Goal: Information Seeking & Learning: Learn about a topic

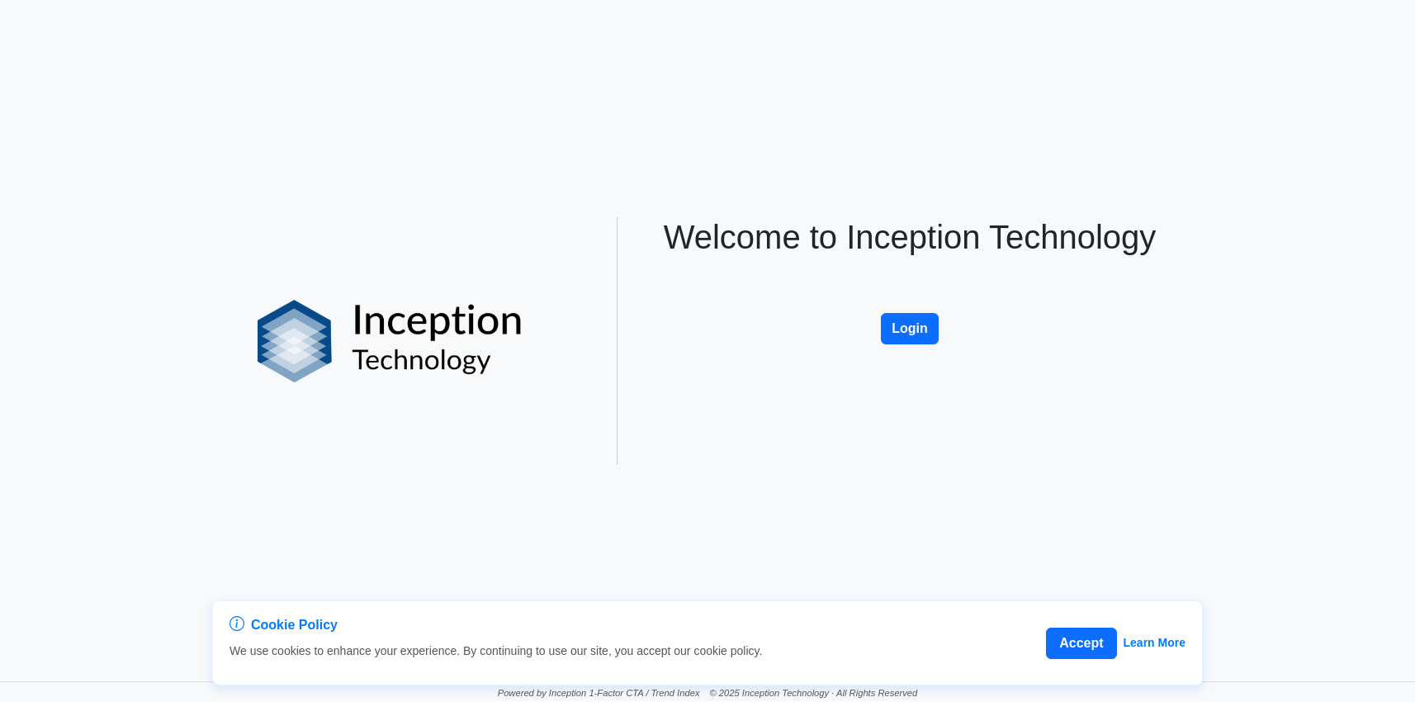
click at [1374, 228] on div "Cookie Policy We use cookies to enhance your experience. By continuing to use o…" at bounding box center [707, 340] width 1415 height 681
click at [922, 326] on button "Login" at bounding box center [910, 328] width 58 height 31
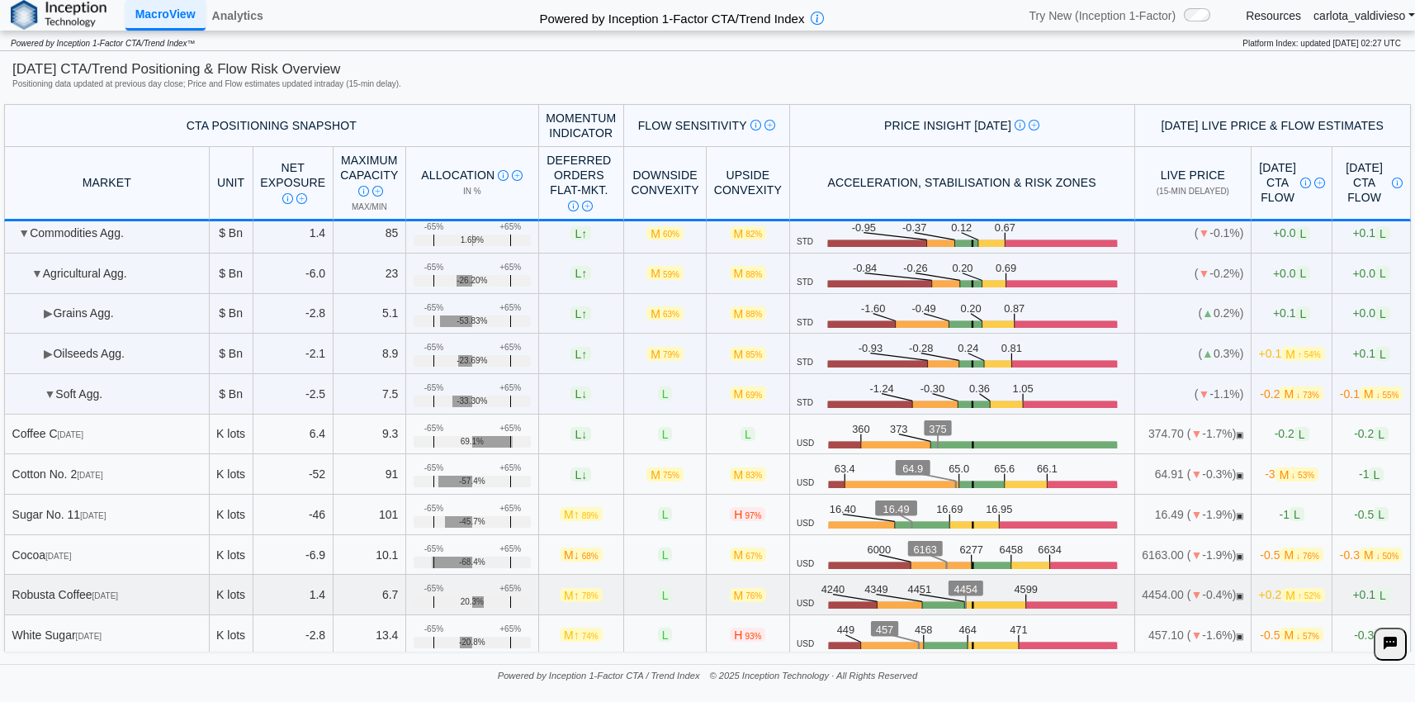
scroll to position [43, 0]
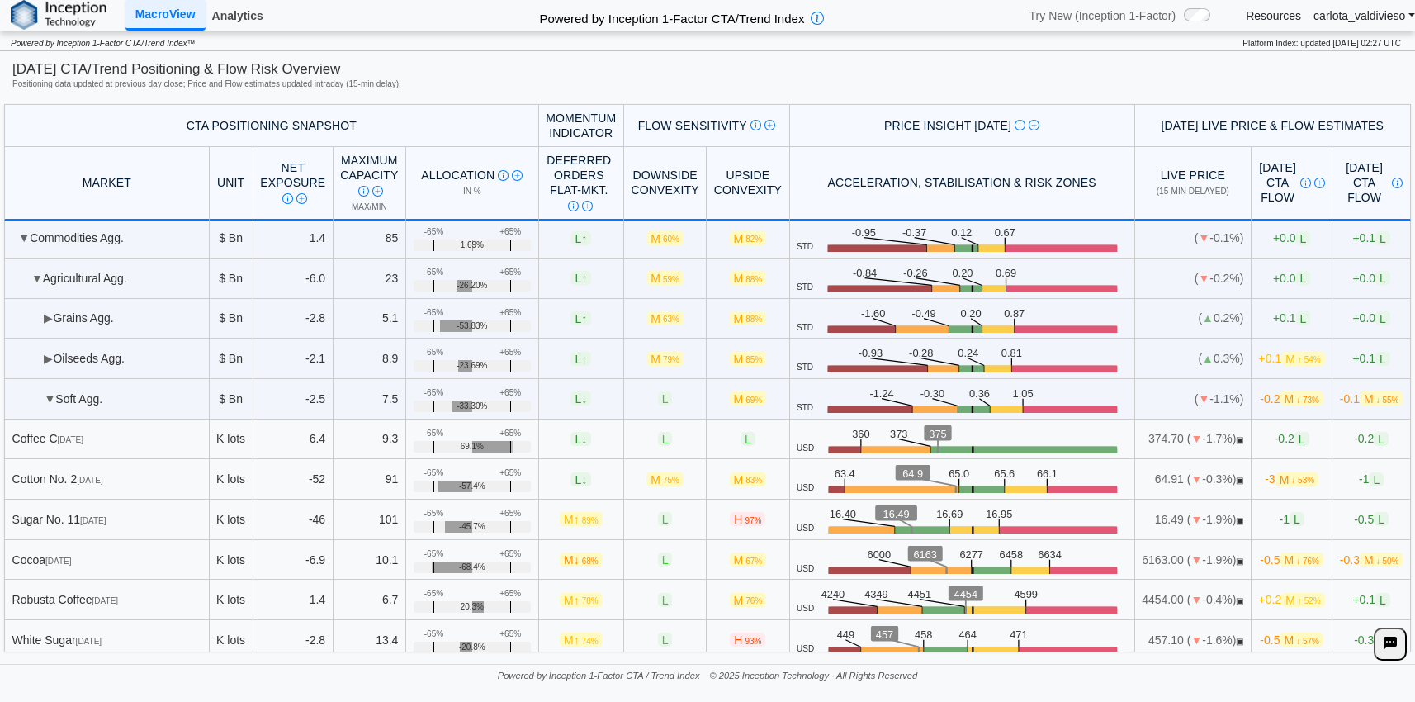
click at [227, 24] on link "Analytics" at bounding box center [238, 16] width 64 height 28
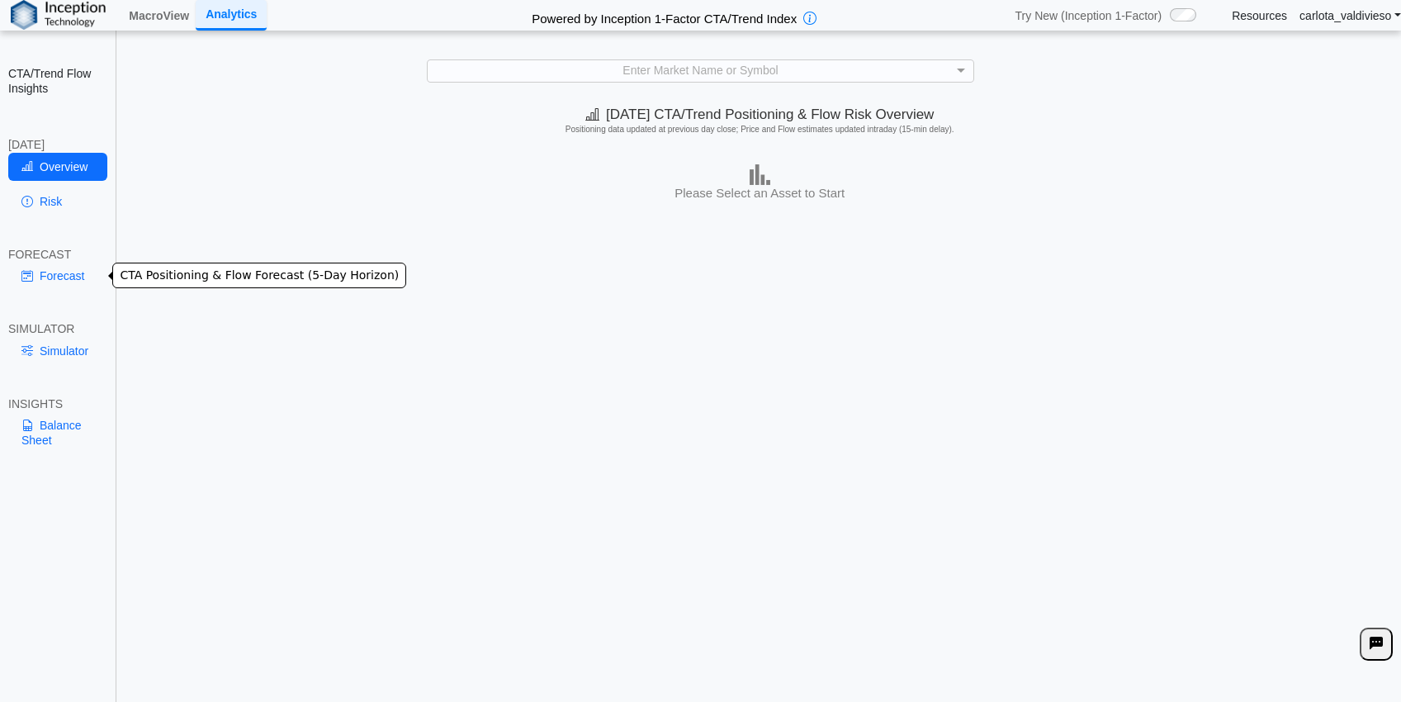
click at [45, 285] on link "Forecast" at bounding box center [57, 276] width 99 height 28
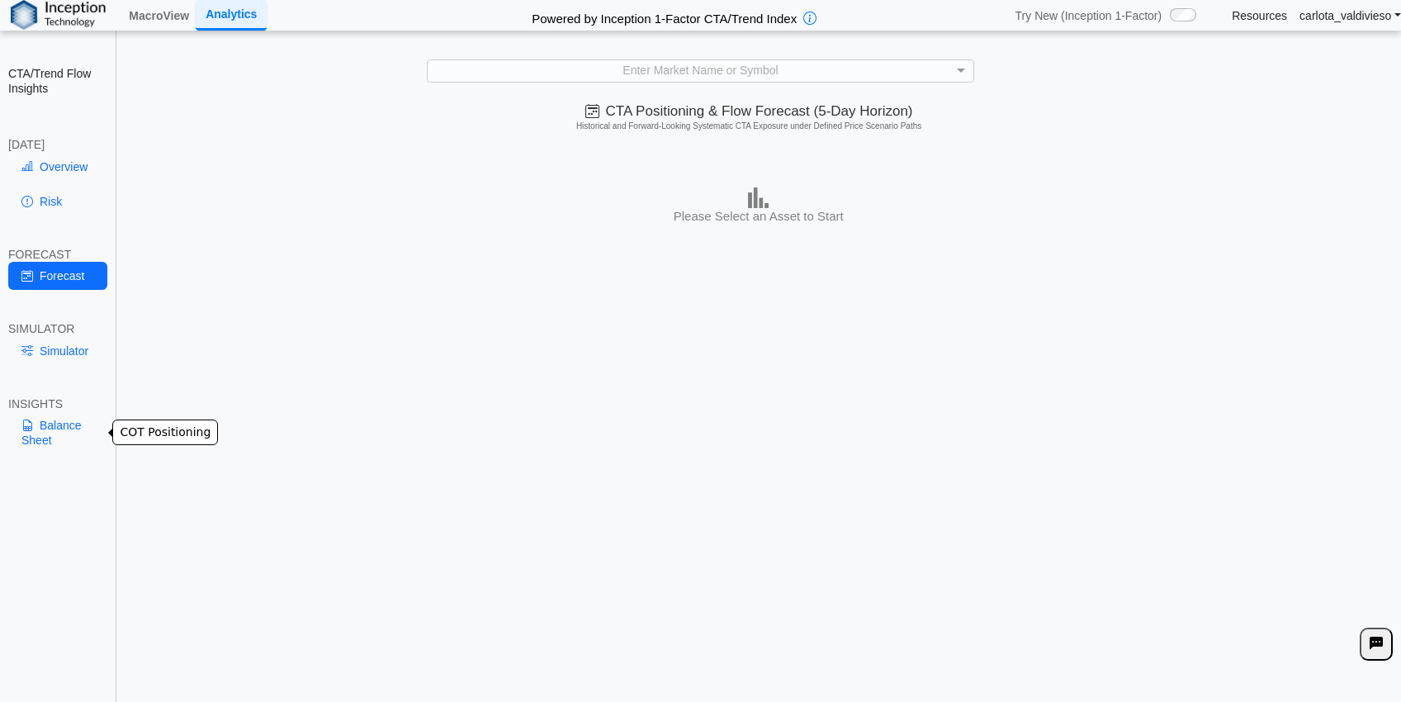
click at [14, 433] on link "Balance Sheet" at bounding box center [57, 432] width 99 height 43
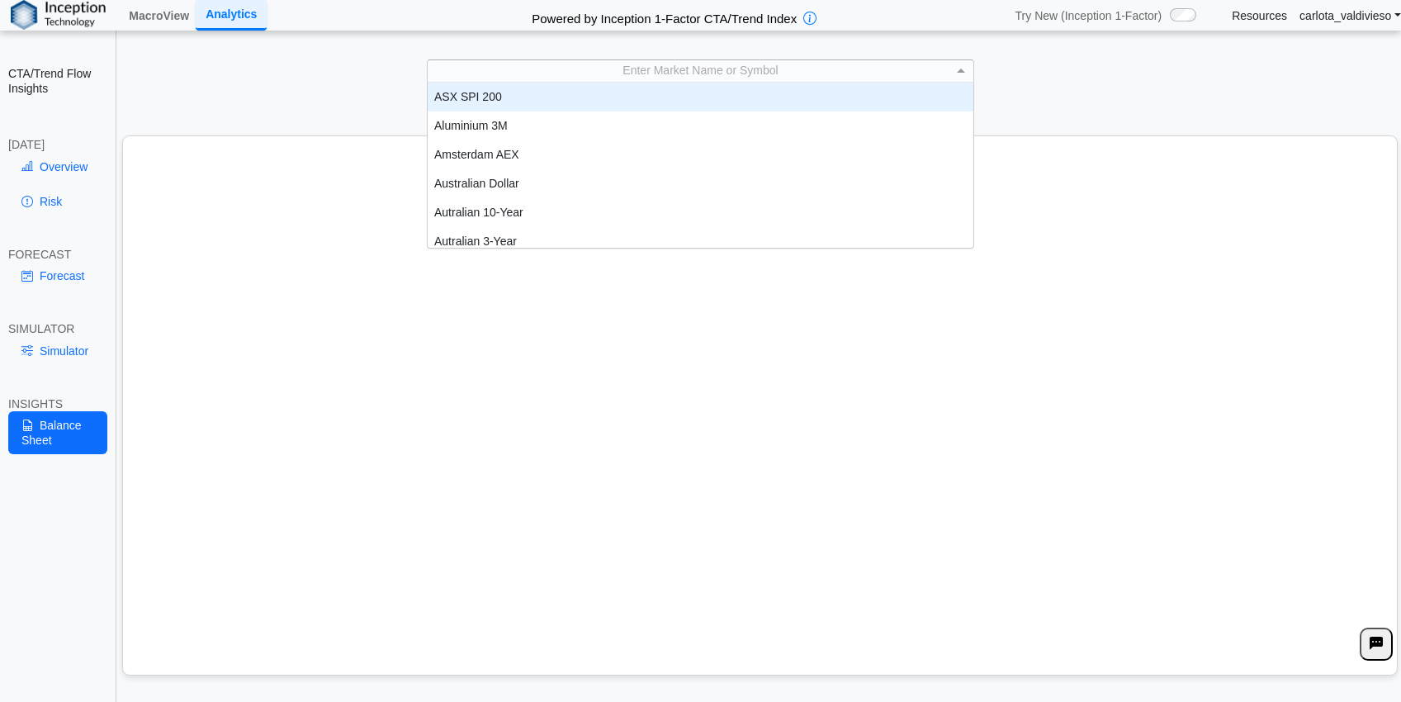
click at [642, 74] on div "Enter Market Name or Symbol" at bounding box center [701, 70] width 546 height 21
type input "*****"
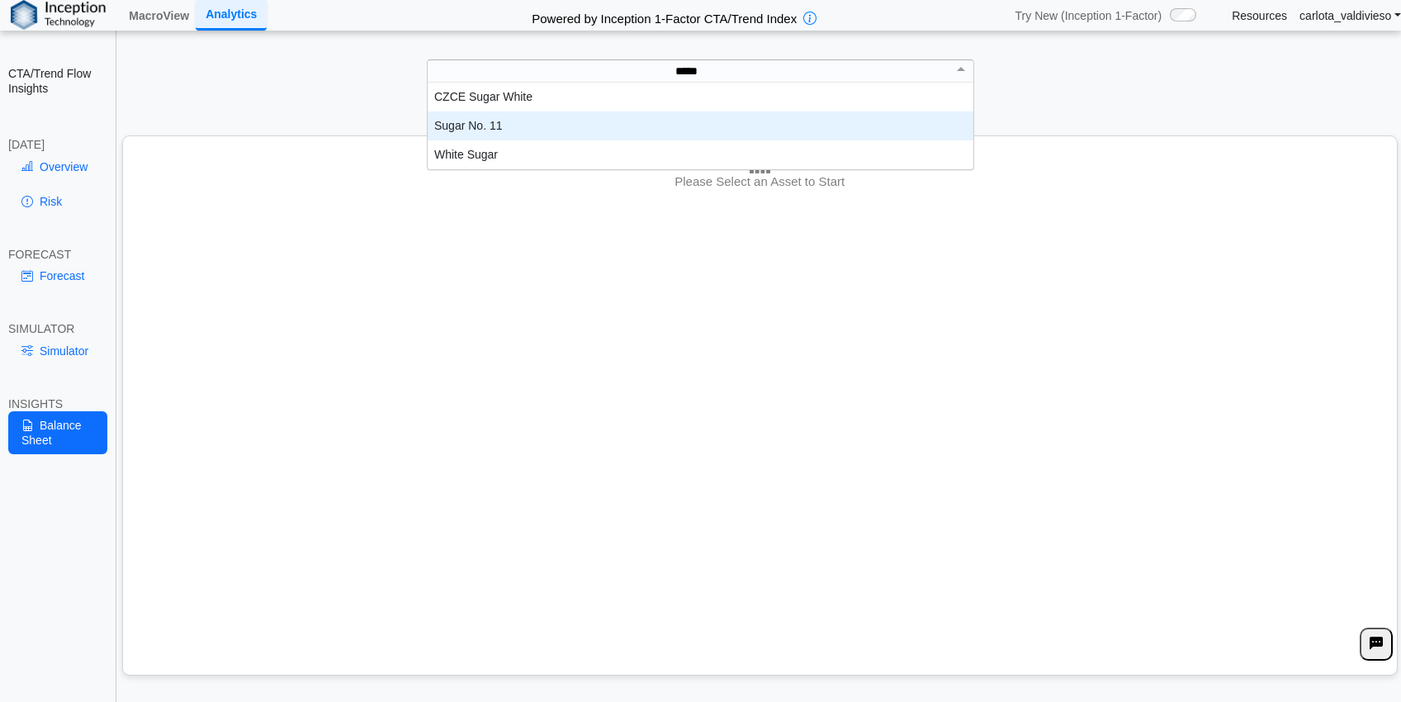
click at [528, 136] on div "Sugar No. 11" at bounding box center [701, 125] width 546 height 29
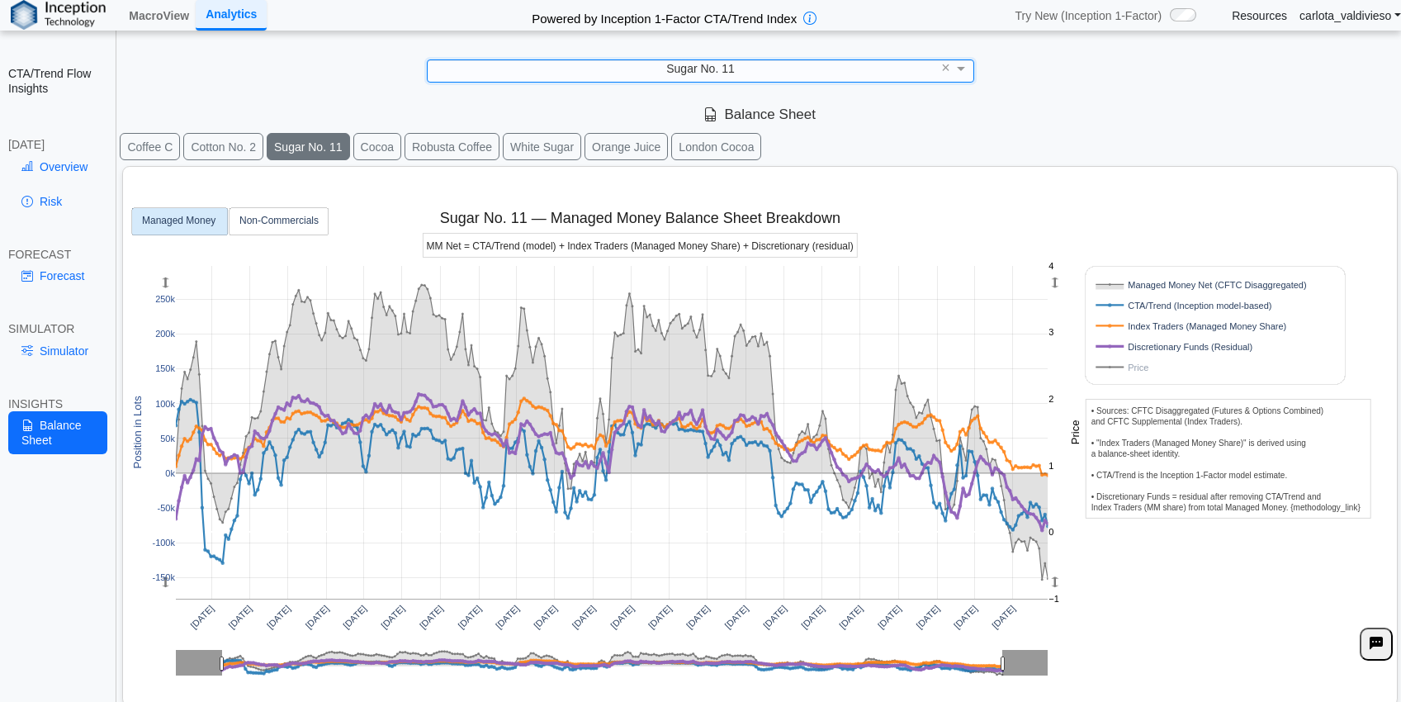
scroll to position [28, 0]
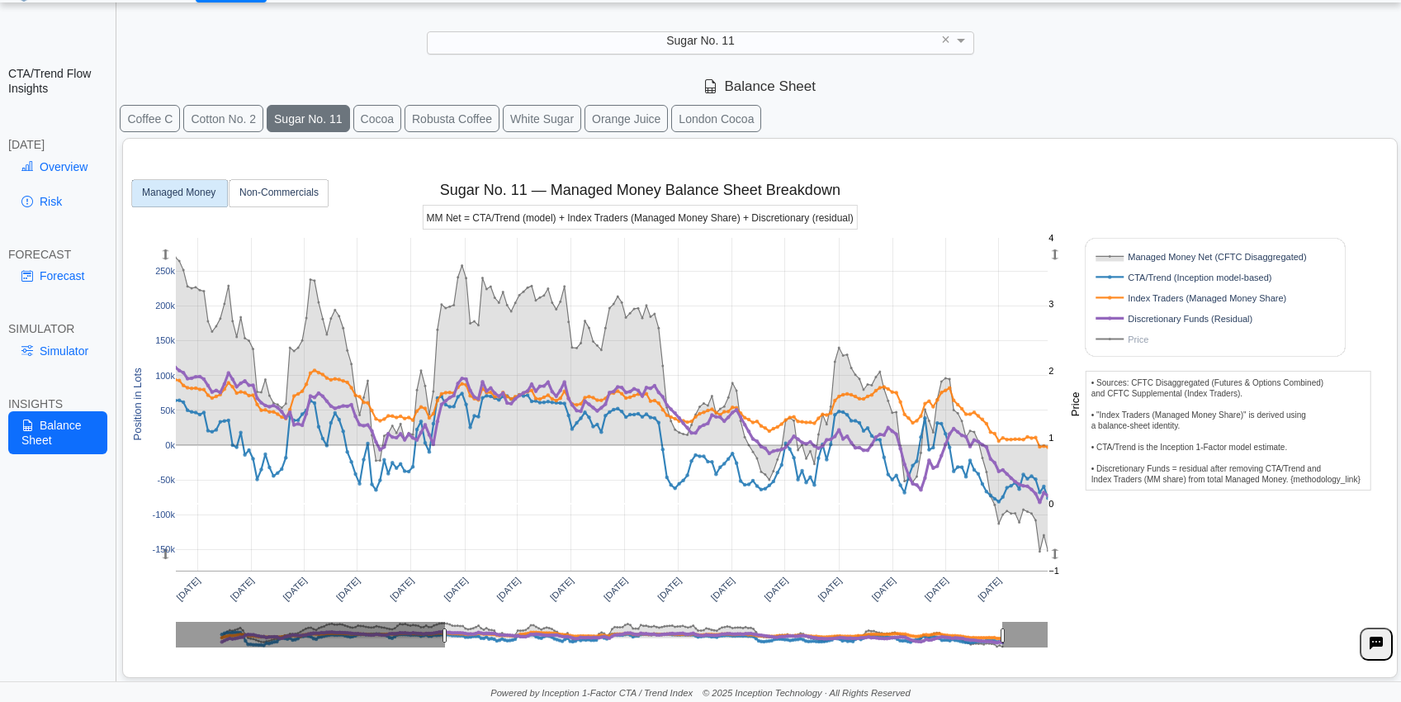
drag, startPoint x: 220, startPoint y: 637, endPoint x: 457, endPoint y: 639, distance: 237.0
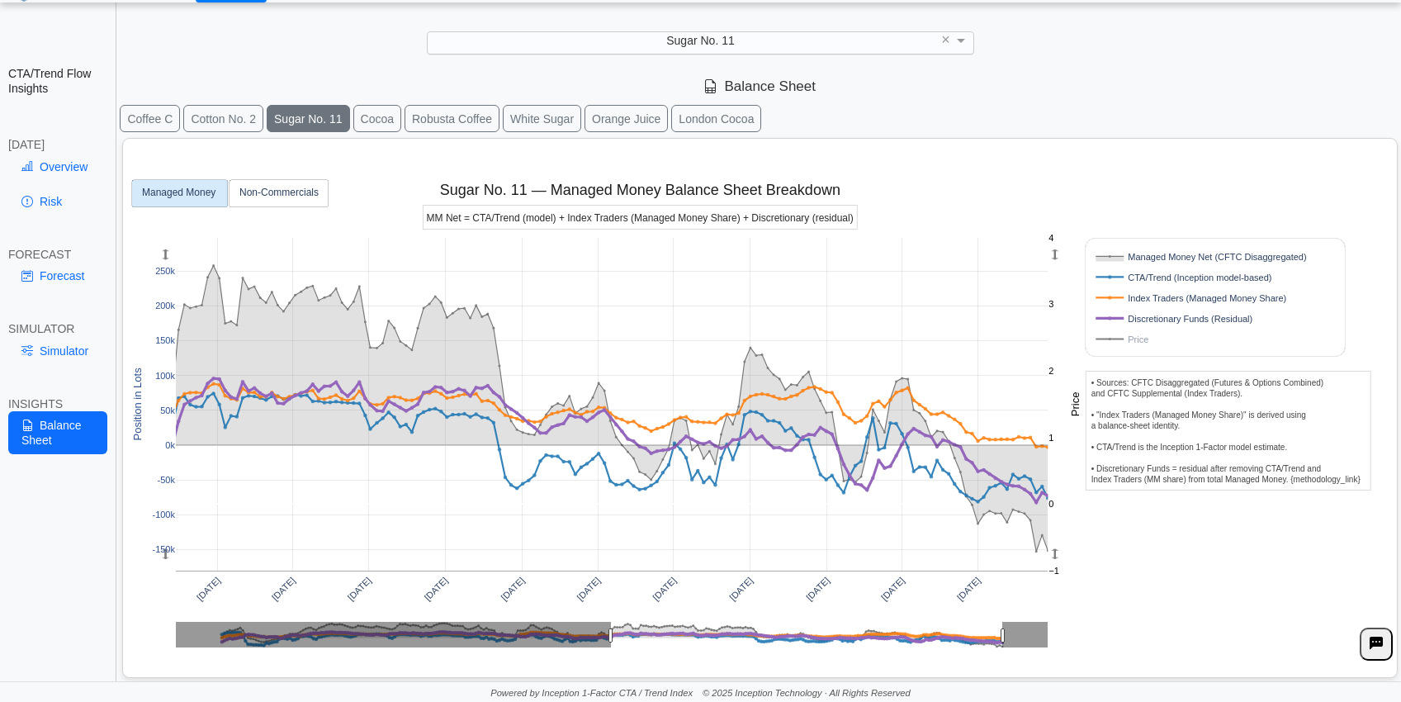
drag, startPoint x: 461, startPoint y: 637, endPoint x: 614, endPoint y: 637, distance: 153.6
click at [1120, 335] on rect at bounding box center [1196, 339] width 211 height 16
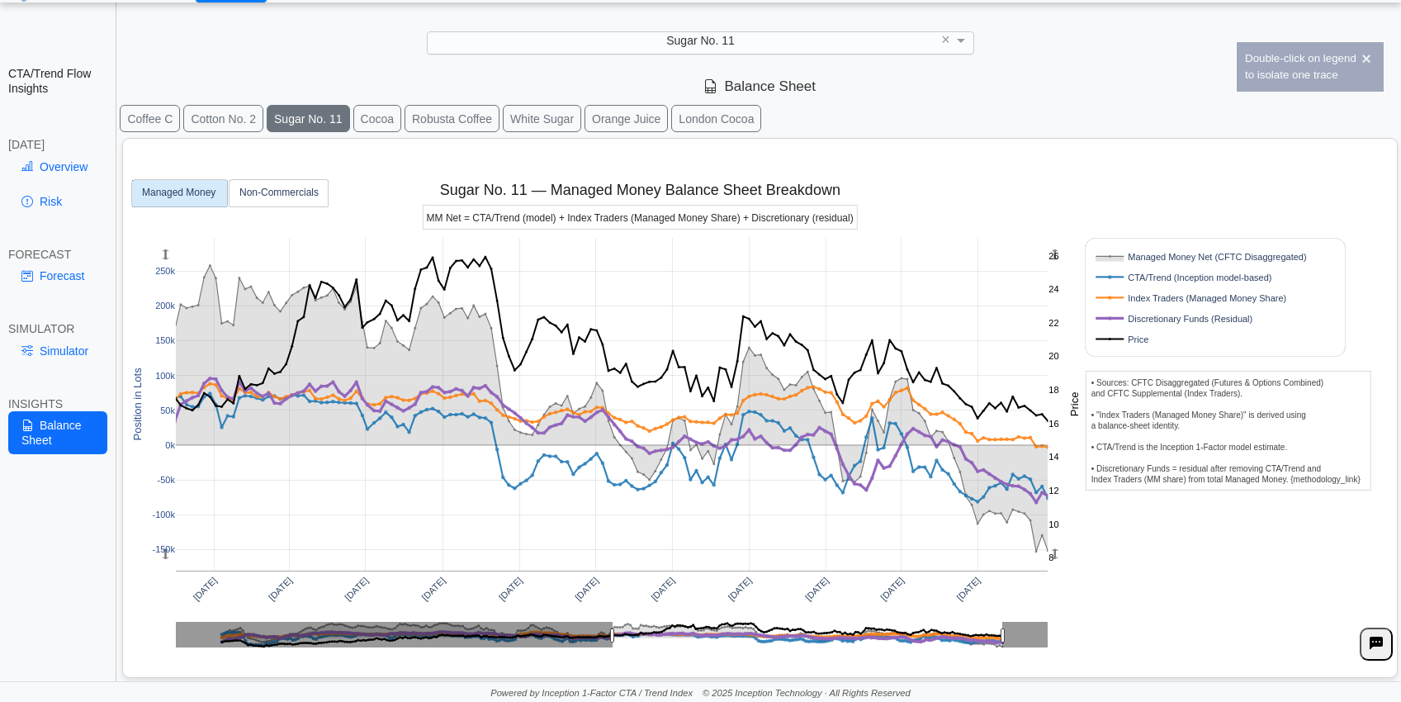
click at [1134, 338] on rect at bounding box center [1196, 339] width 211 height 16
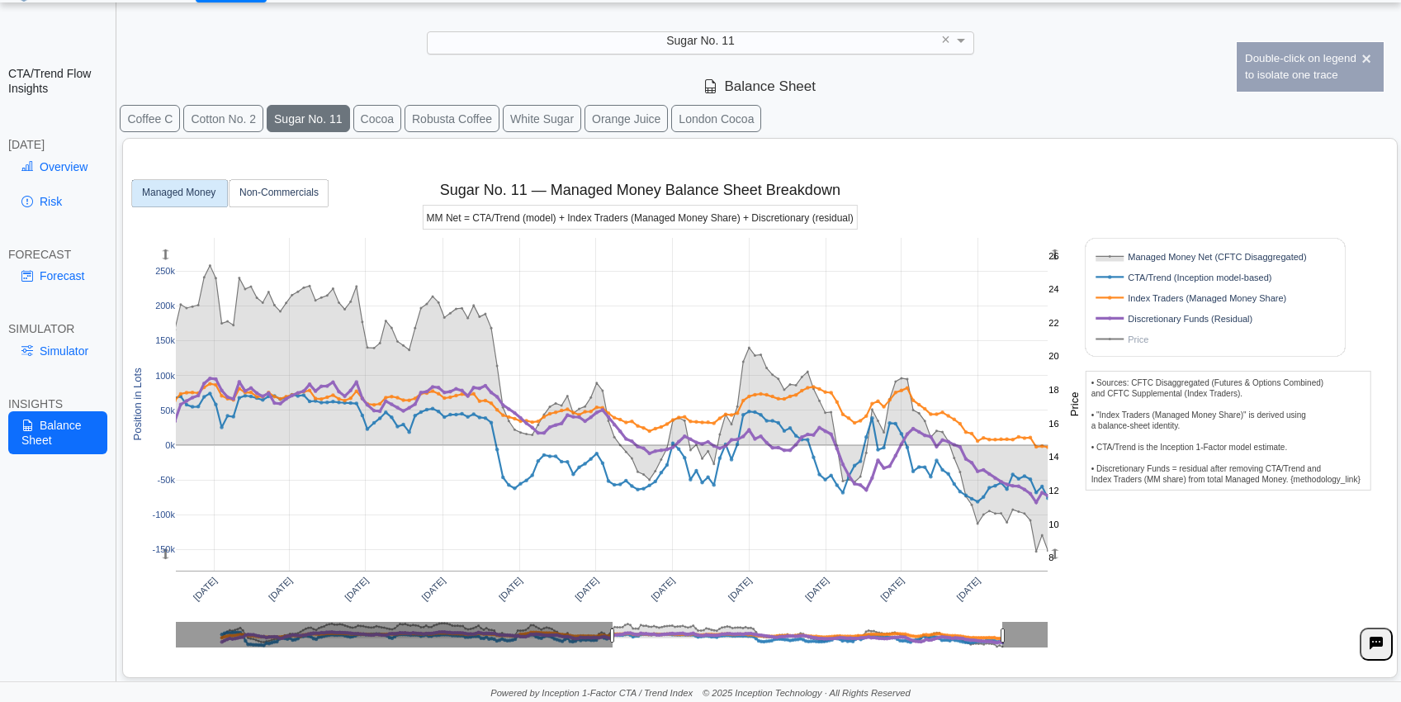
click at [1134, 338] on rect at bounding box center [1196, 339] width 211 height 16
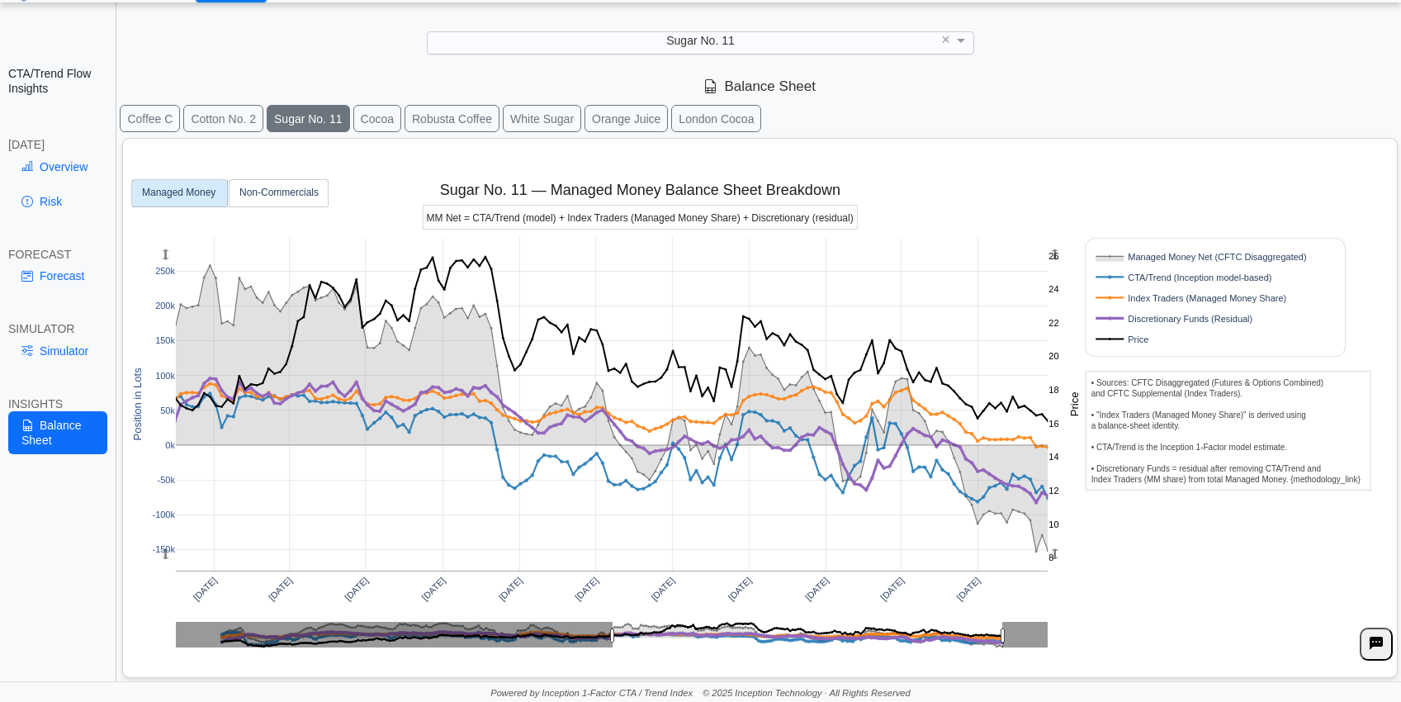
drag, startPoint x: 1001, startPoint y: 633, endPoint x: 1043, endPoint y: 632, distance: 42.1
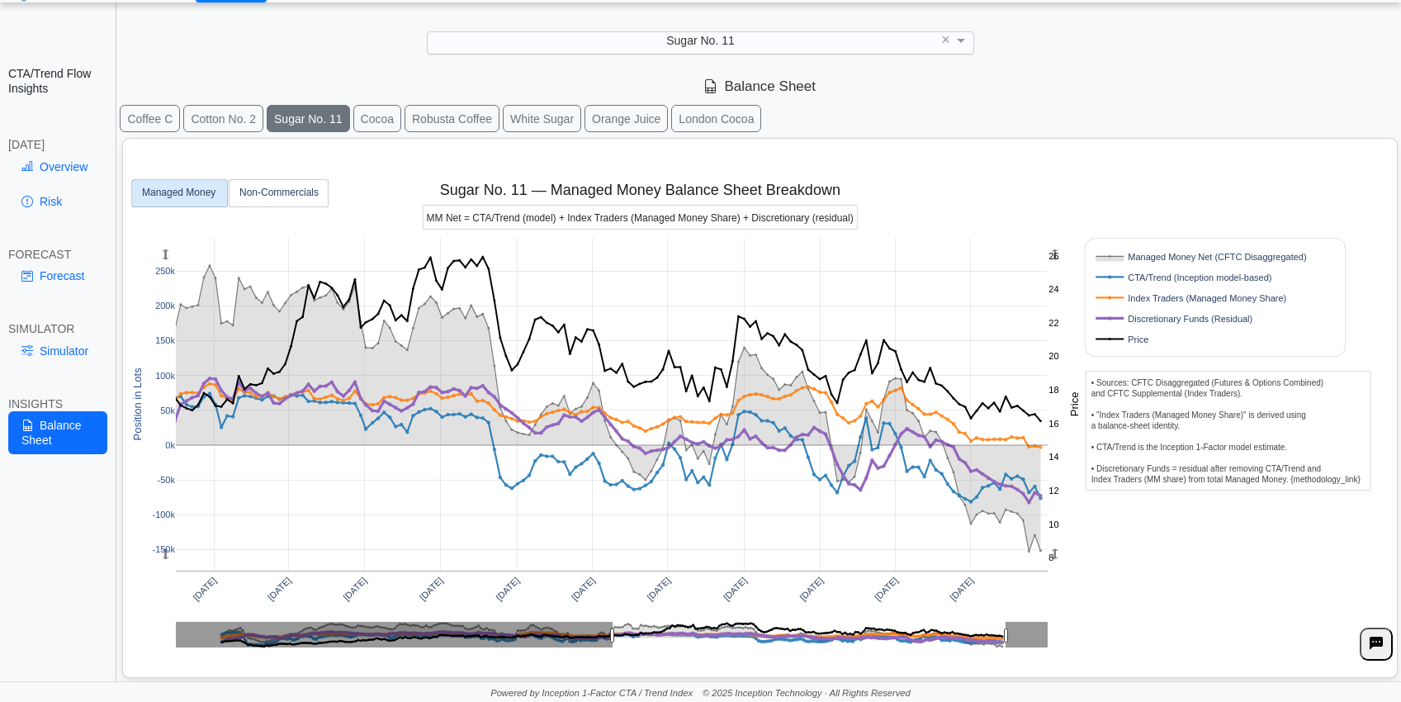
drag, startPoint x: 1045, startPoint y: 637, endPoint x: 1006, endPoint y: 640, distance: 38.9
click at [1139, 338] on rect at bounding box center [1196, 339] width 211 height 16
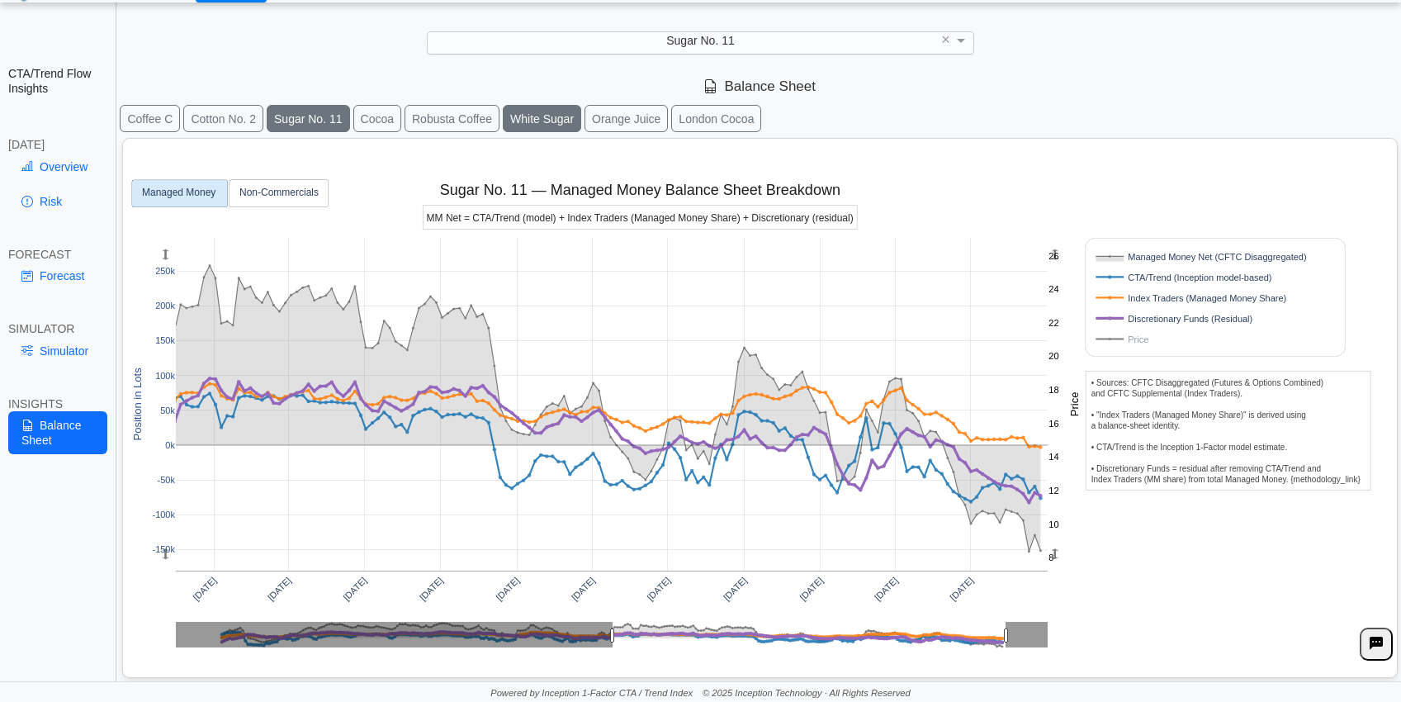
click at [542, 121] on button "White Sugar" at bounding box center [542, 118] width 78 height 27
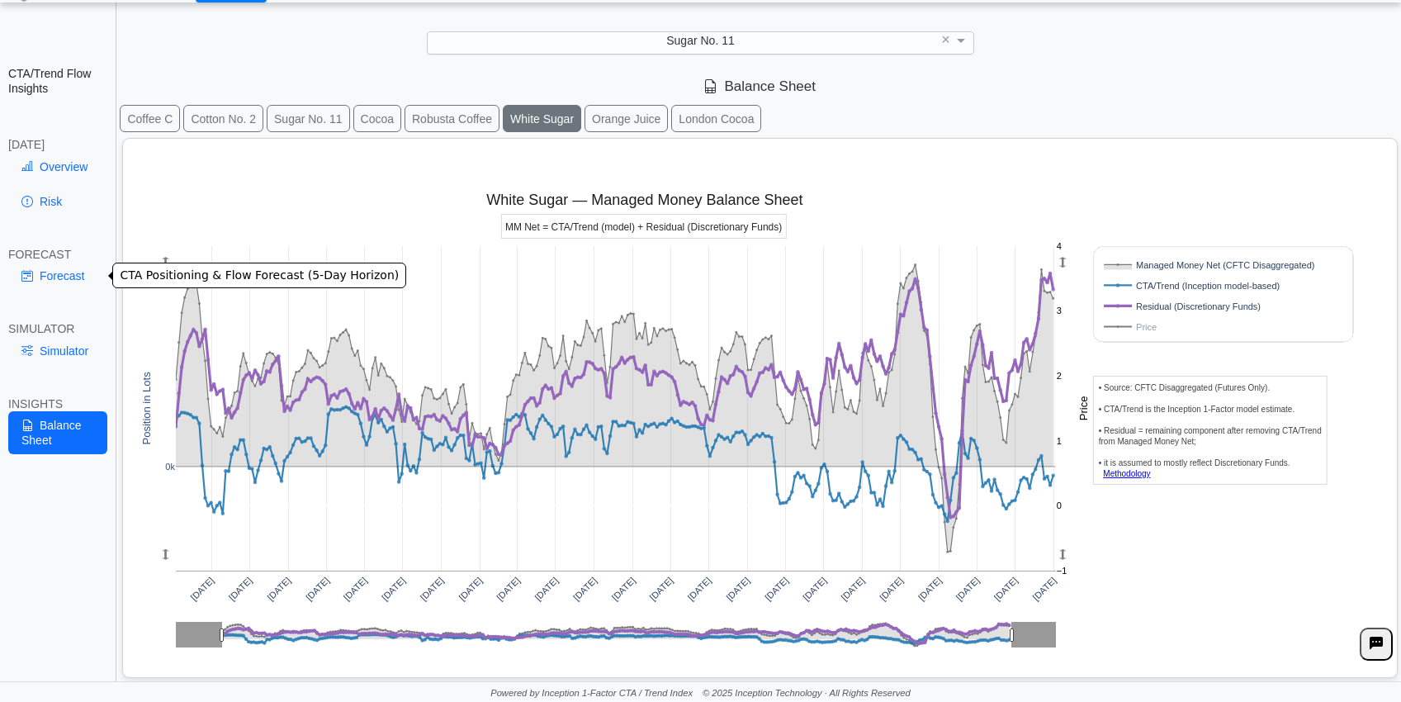
click at [45, 282] on link "Forecast" at bounding box center [57, 276] width 99 height 28
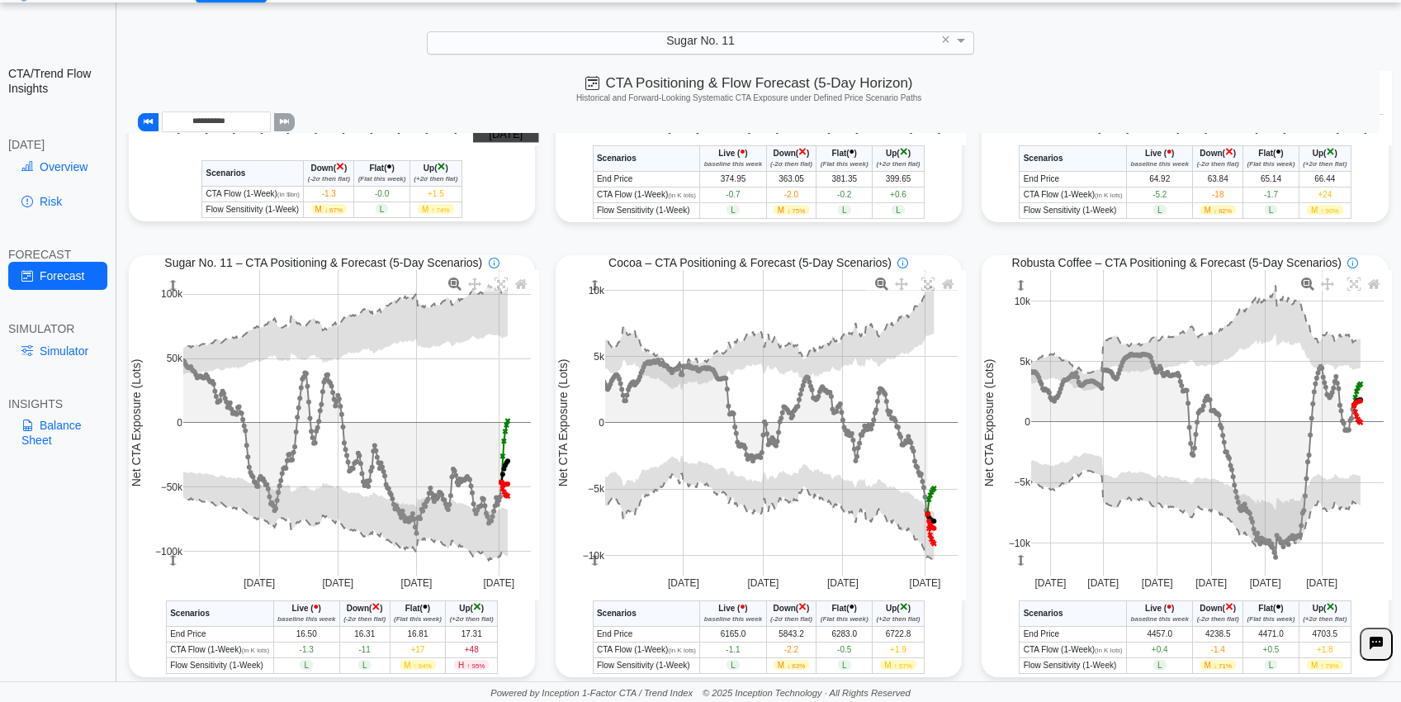
scroll to position [353, 0]
click at [456, 284] on icon at bounding box center [454, 283] width 13 height 13
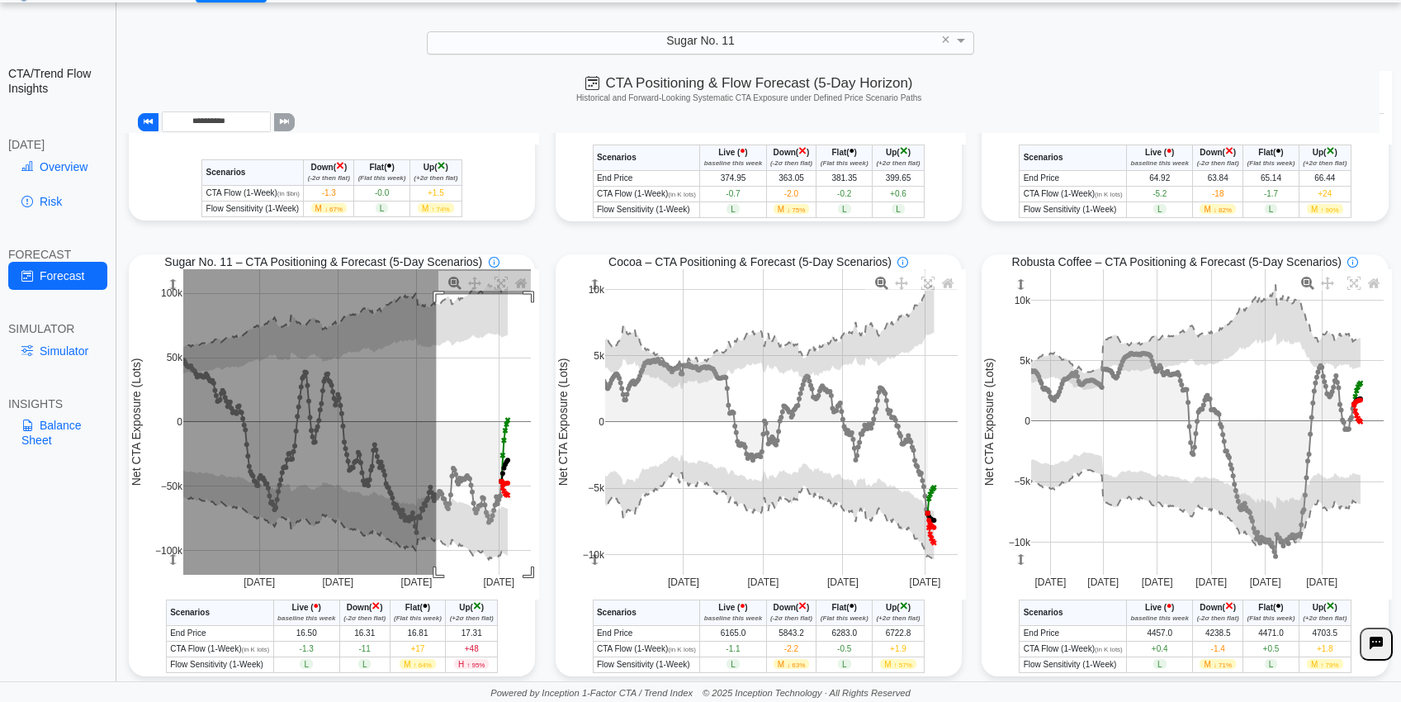
drag, startPoint x: 434, startPoint y: 297, endPoint x: 552, endPoint y: 585, distance: 311.4
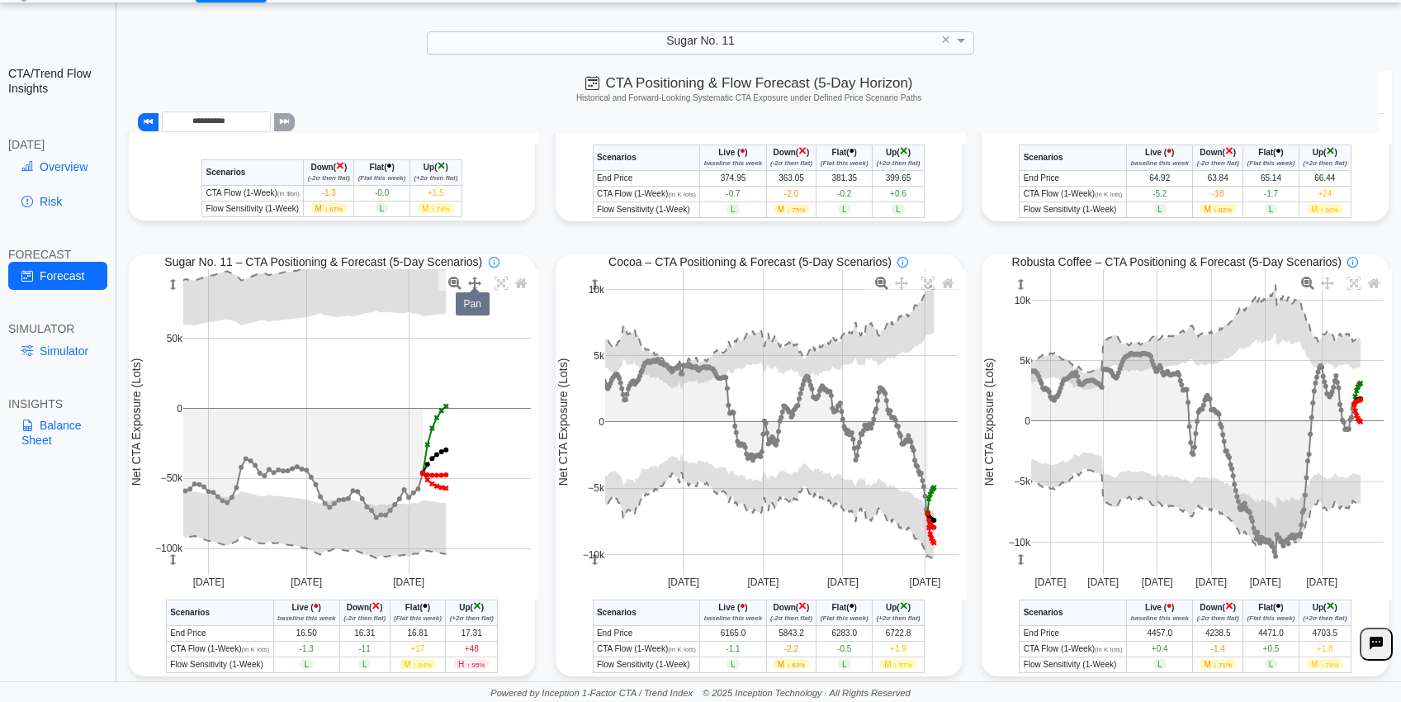
click at [475, 287] on icon at bounding box center [474, 283] width 13 height 13
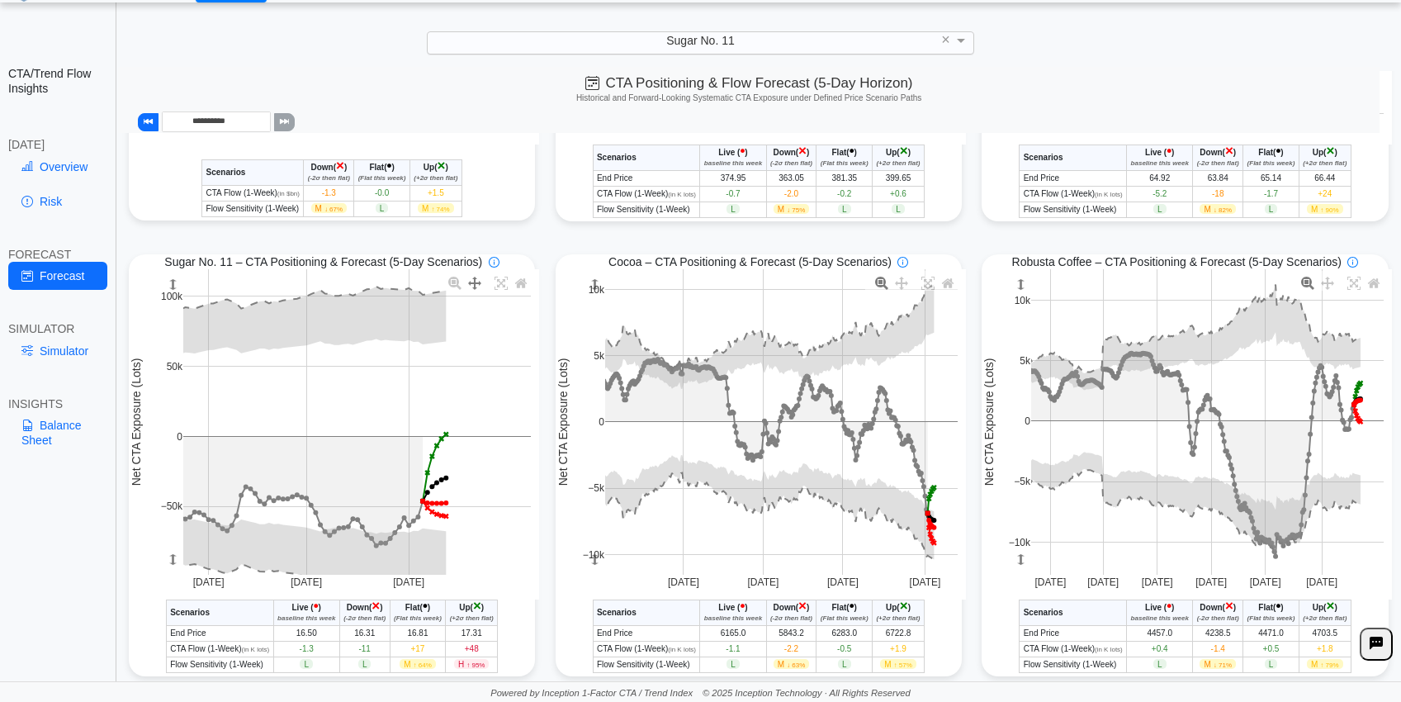
drag, startPoint x: 387, startPoint y: 318, endPoint x: 390, endPoint y: 346, distance: 28.2
click at [451, 288] on icon at bounding box center [454, 283] width 13 height 13
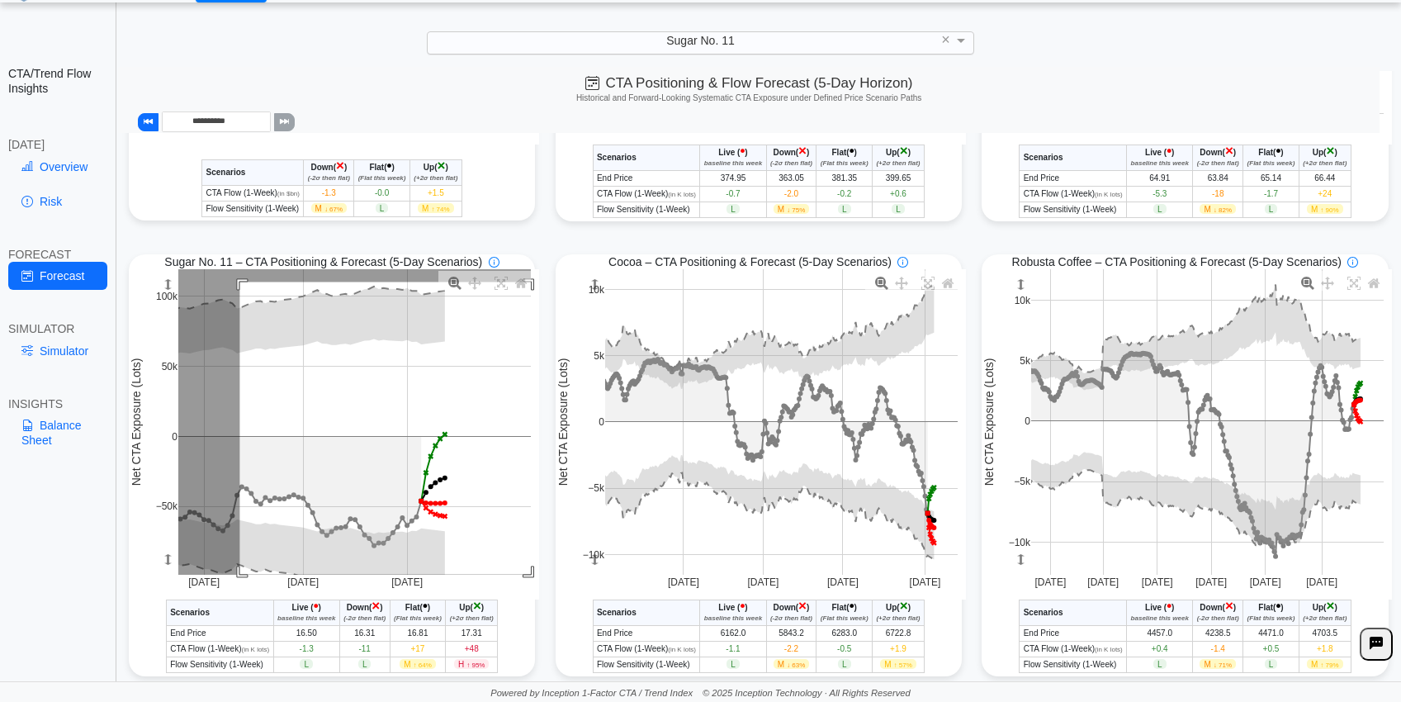
drag, startPoint x: 238, startPoint y: 285, endPoint x: 563, endPoint y: 603, distance: 454.8
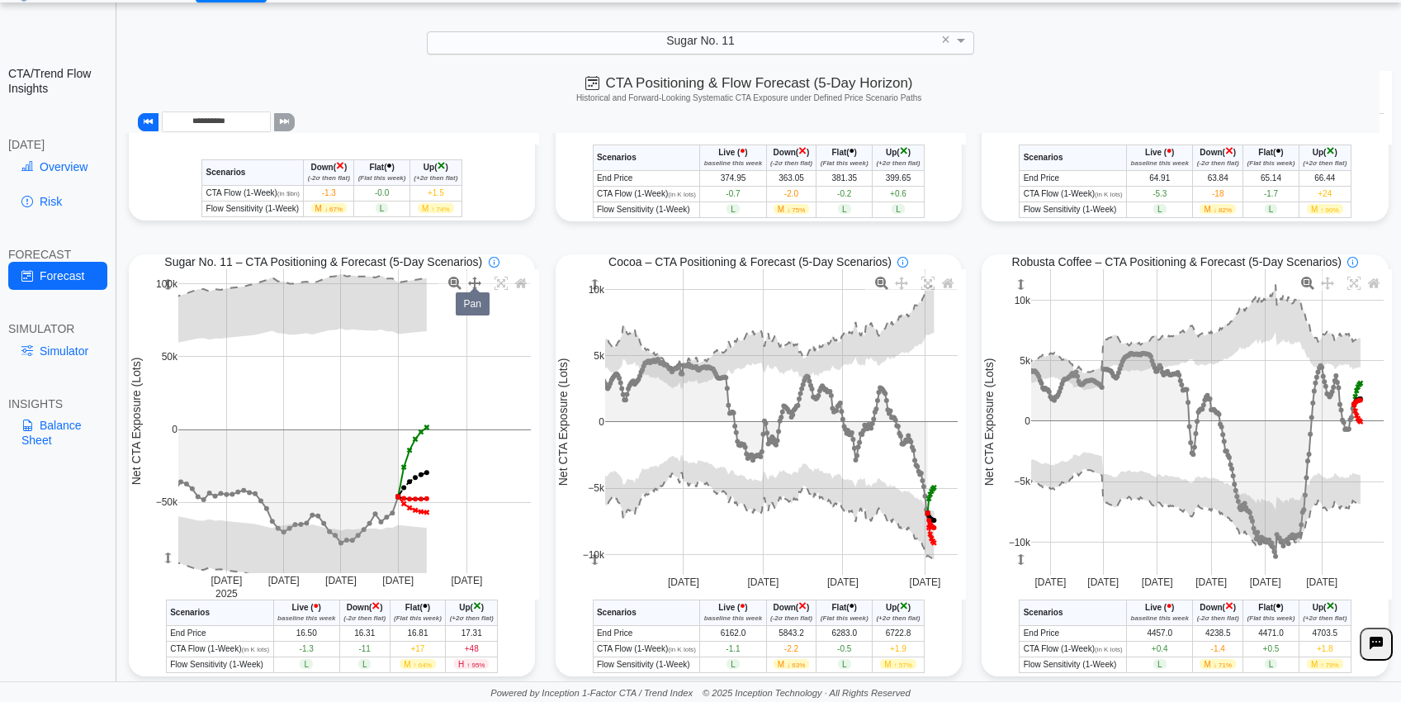
click at [476, 290] on icon at bounding box center [474, 283] width 13 height 13
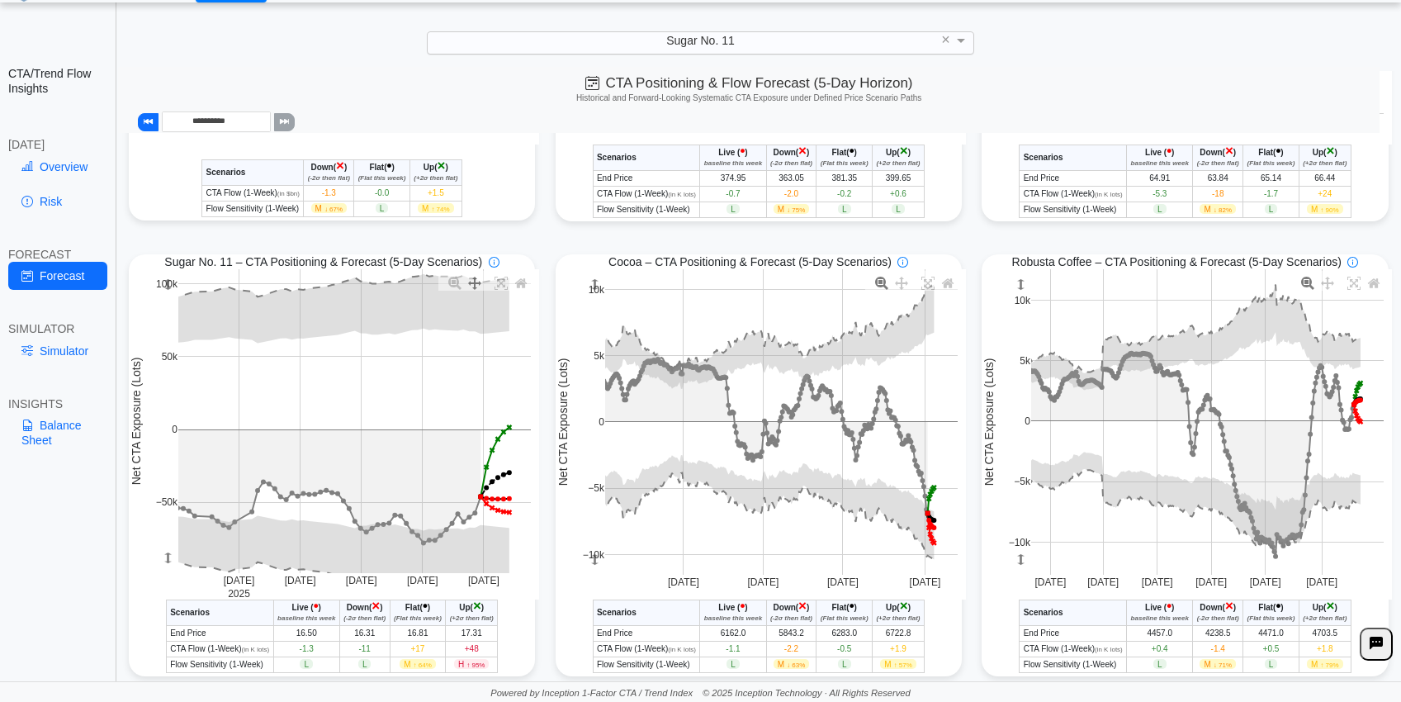
drag, startPoint x: 372, startPoint y: 339, endPoint x: 458, endPoint y: 343, distance: 85.9
click at [47, 204] on link "Risk" at bounding box center [57, 201] width 99 height 28
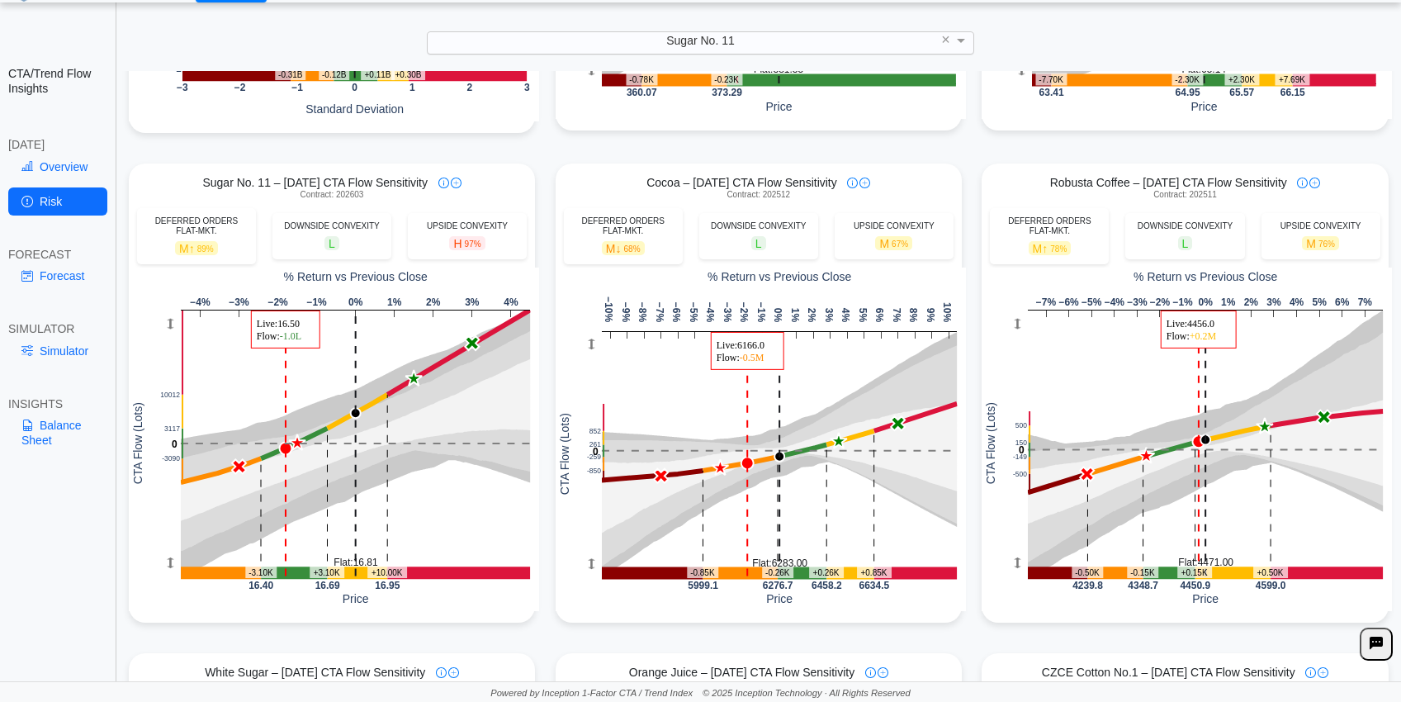
scroll to position [461, 0]
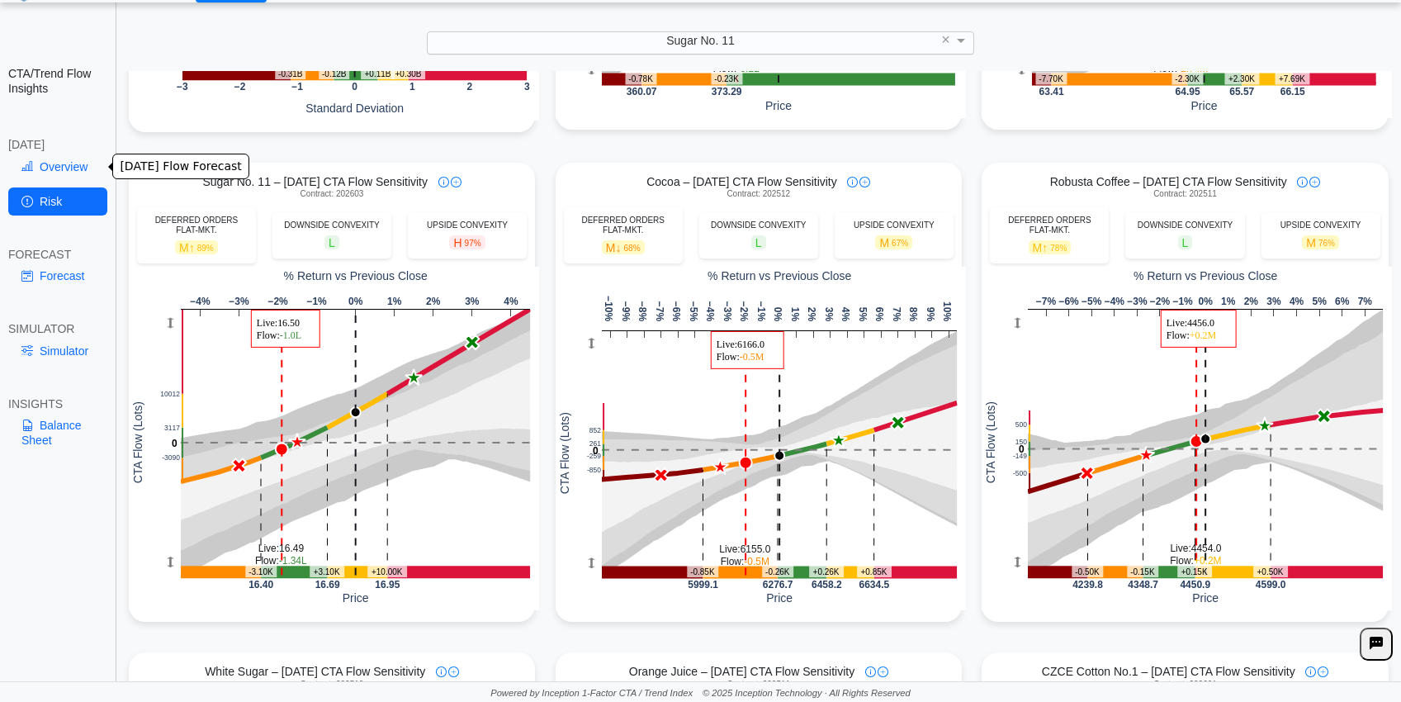
click at [68, 165] on link "Overview" at bounding box center [57, 167] width 99 height 28
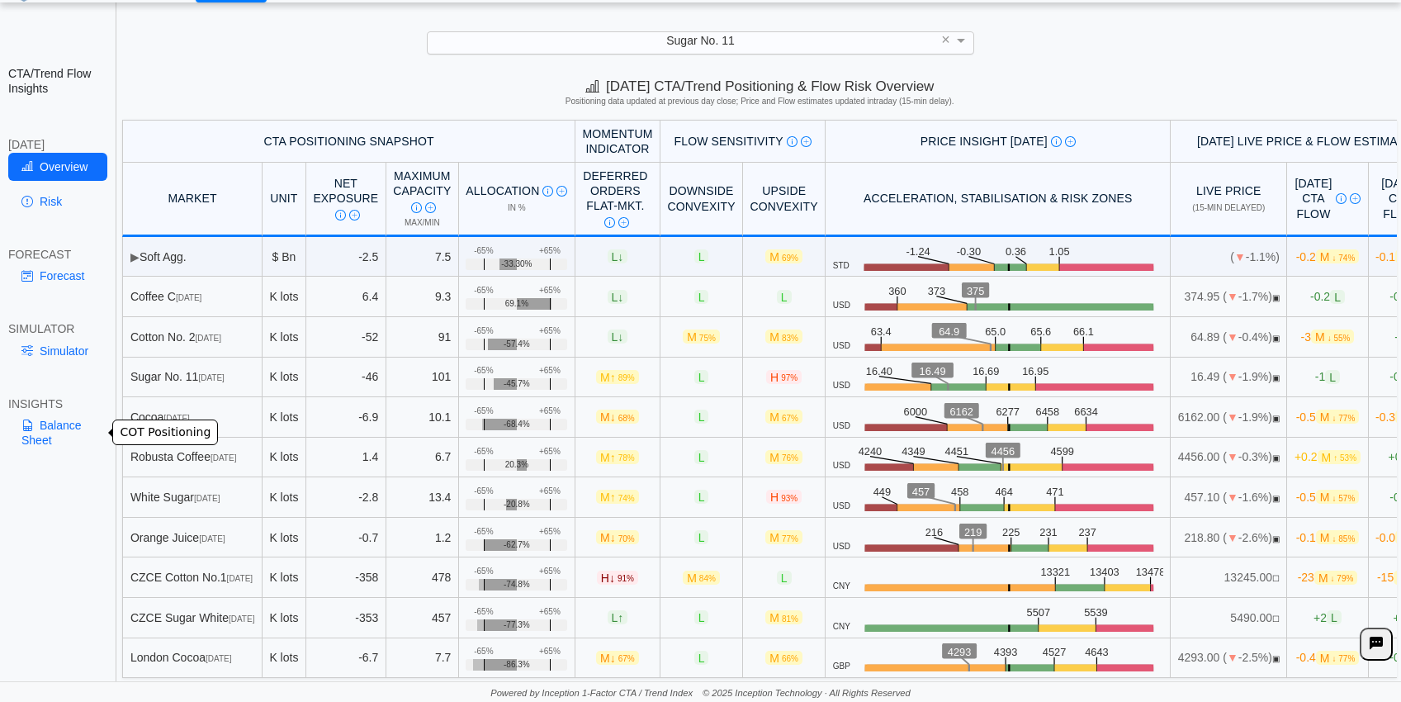
click at [45, 426] on link "Balance Sheet" at bounding box center [57, 432] width 99 height 43
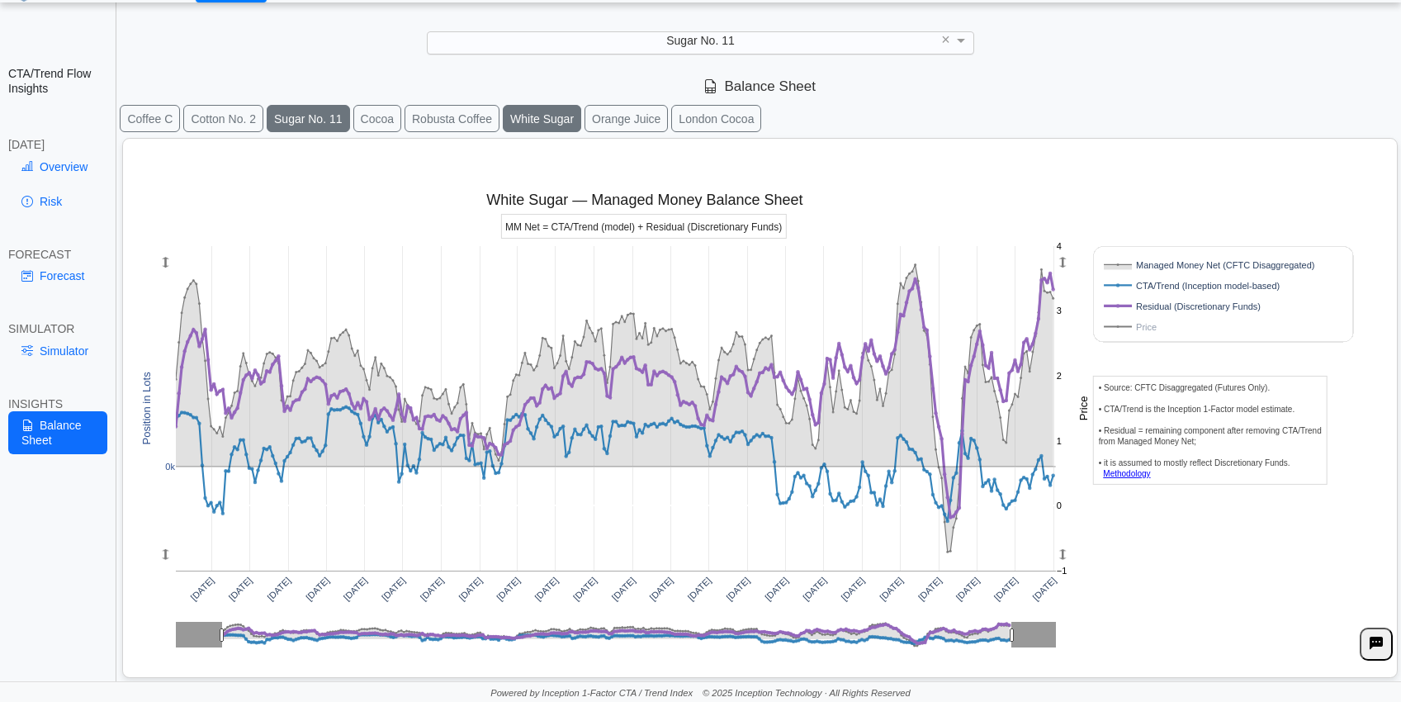
click at [280, 118] on button "Sugar No. 11" at bounding box center [308, 118] width 83 height 27
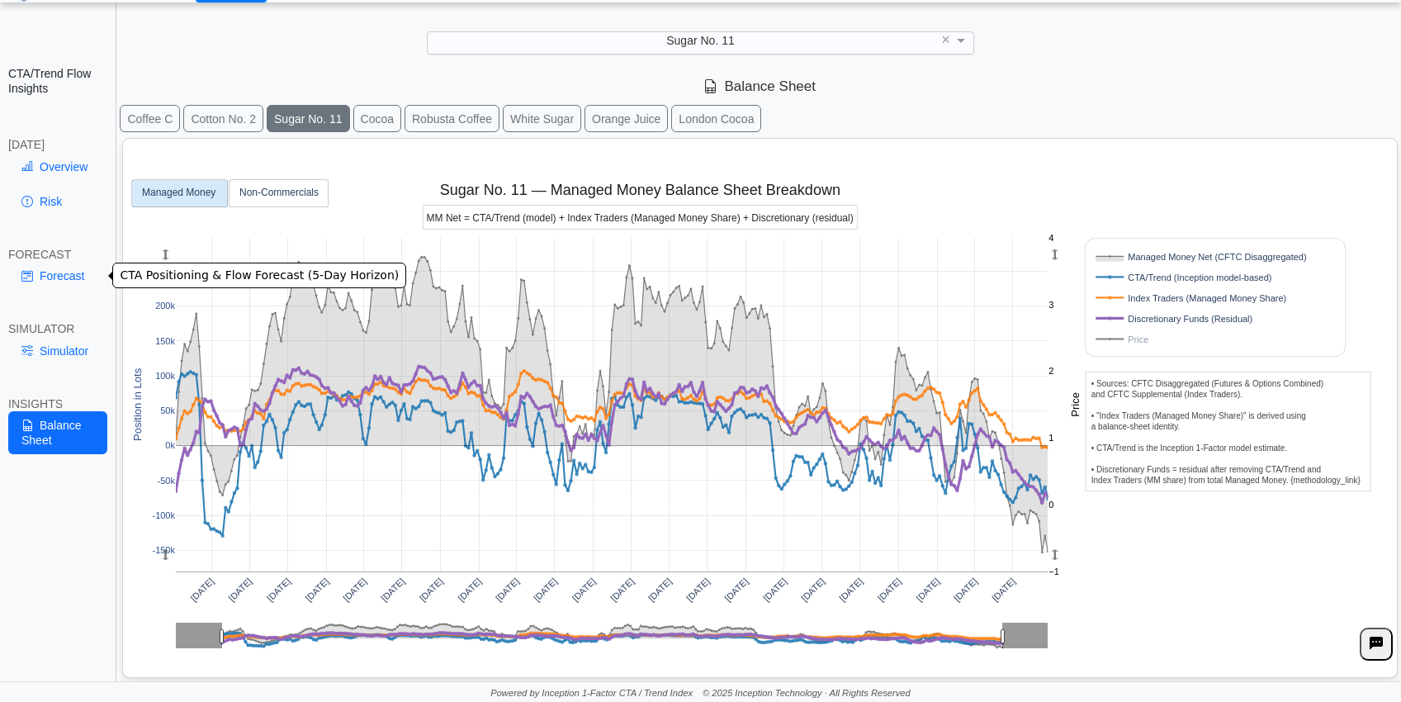
click at [72, 277] on link "Forecast" at bounding box center [57, 276] width 99 height 28
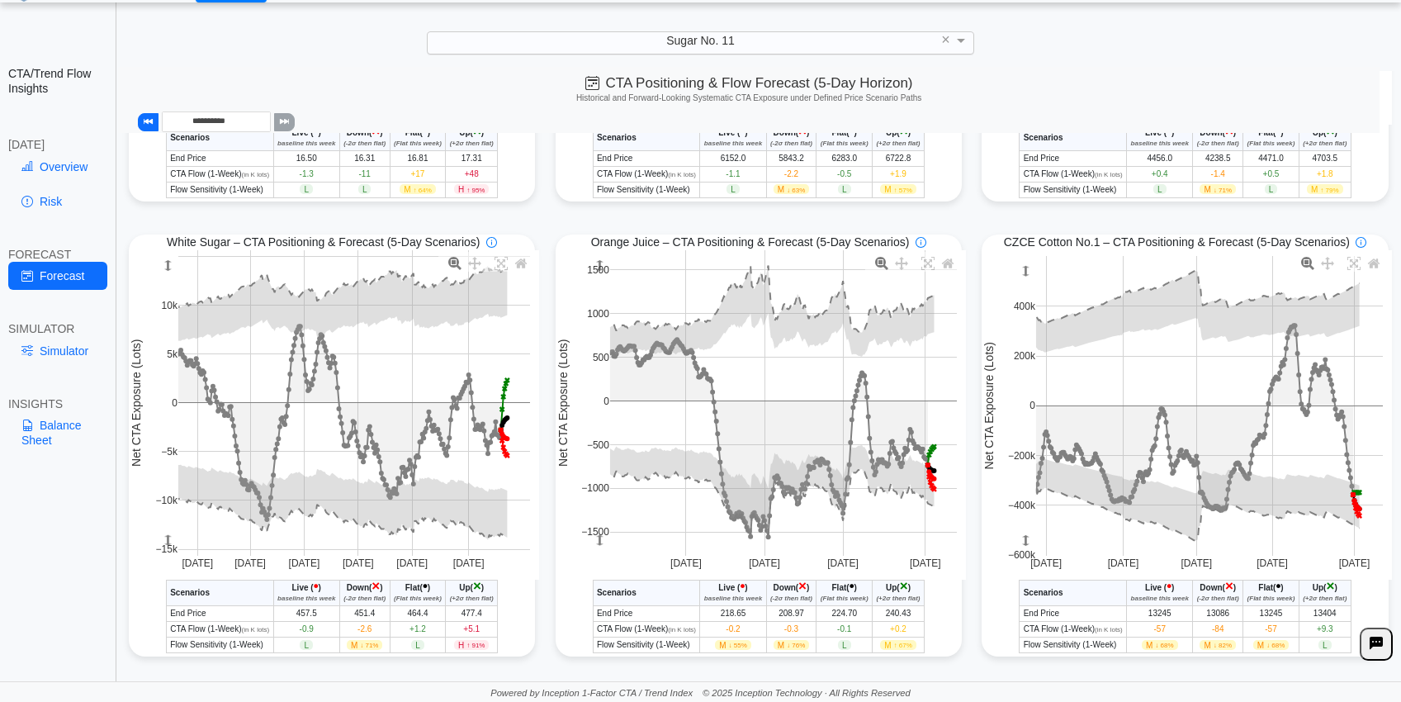
scroll to position [891, 0]
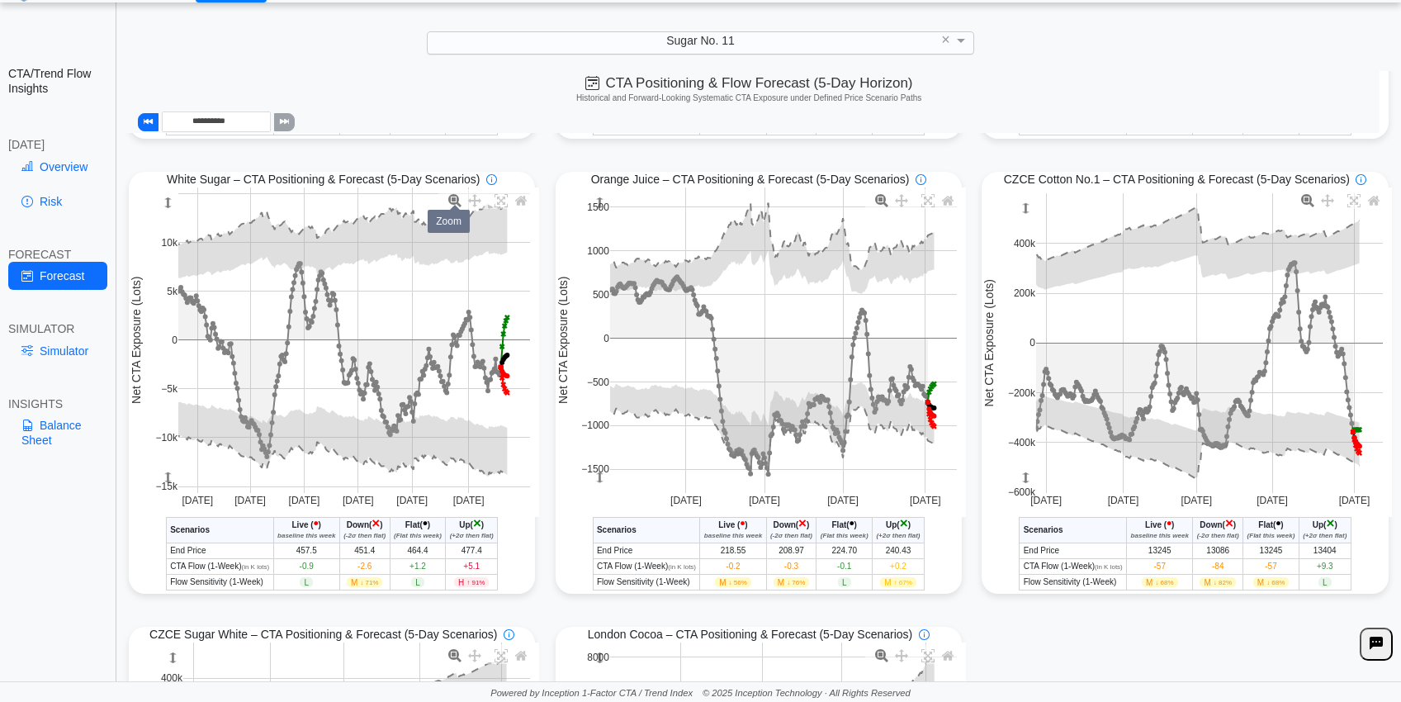
click at [452, 204] on icon at bounding box center [454, 200] width 13 height 13
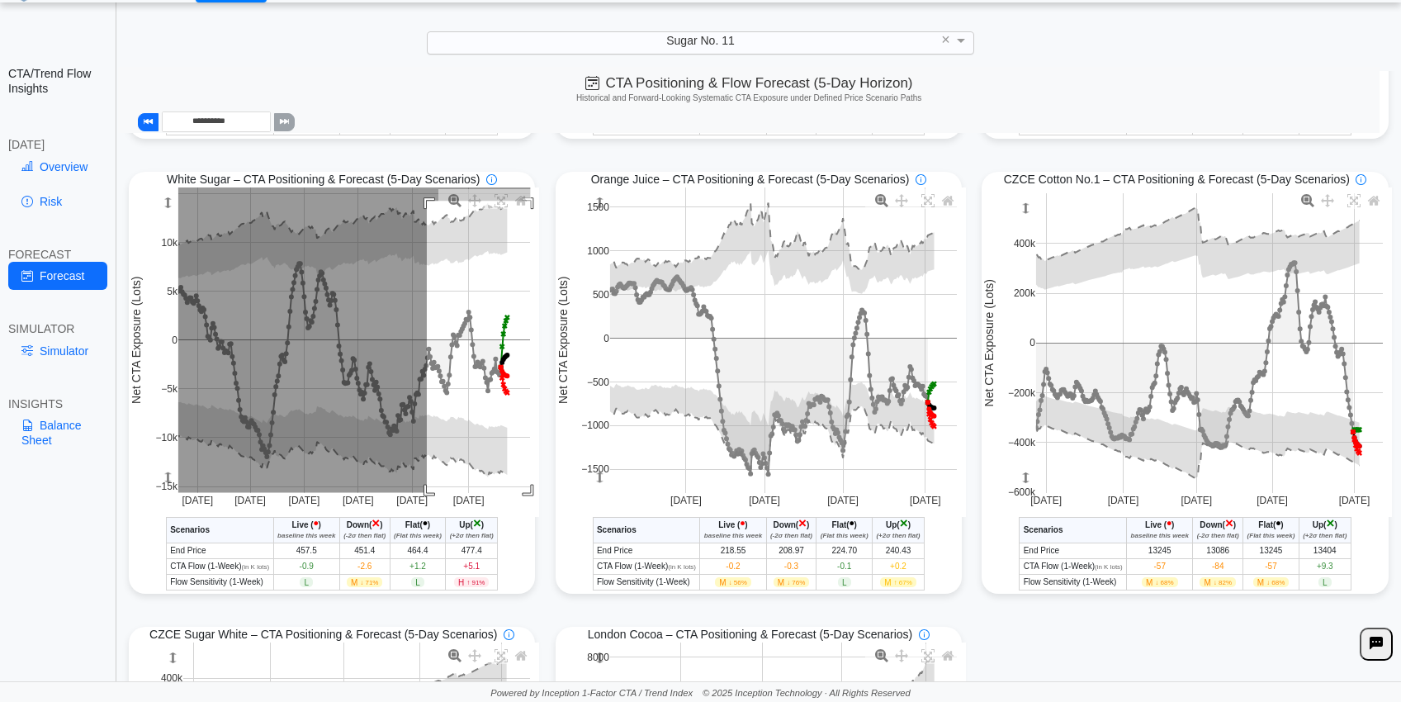
drag, startPoint x: 425, startPoint y: 204, endPoint x: 594, endPoint y: 543, distance: 378.8
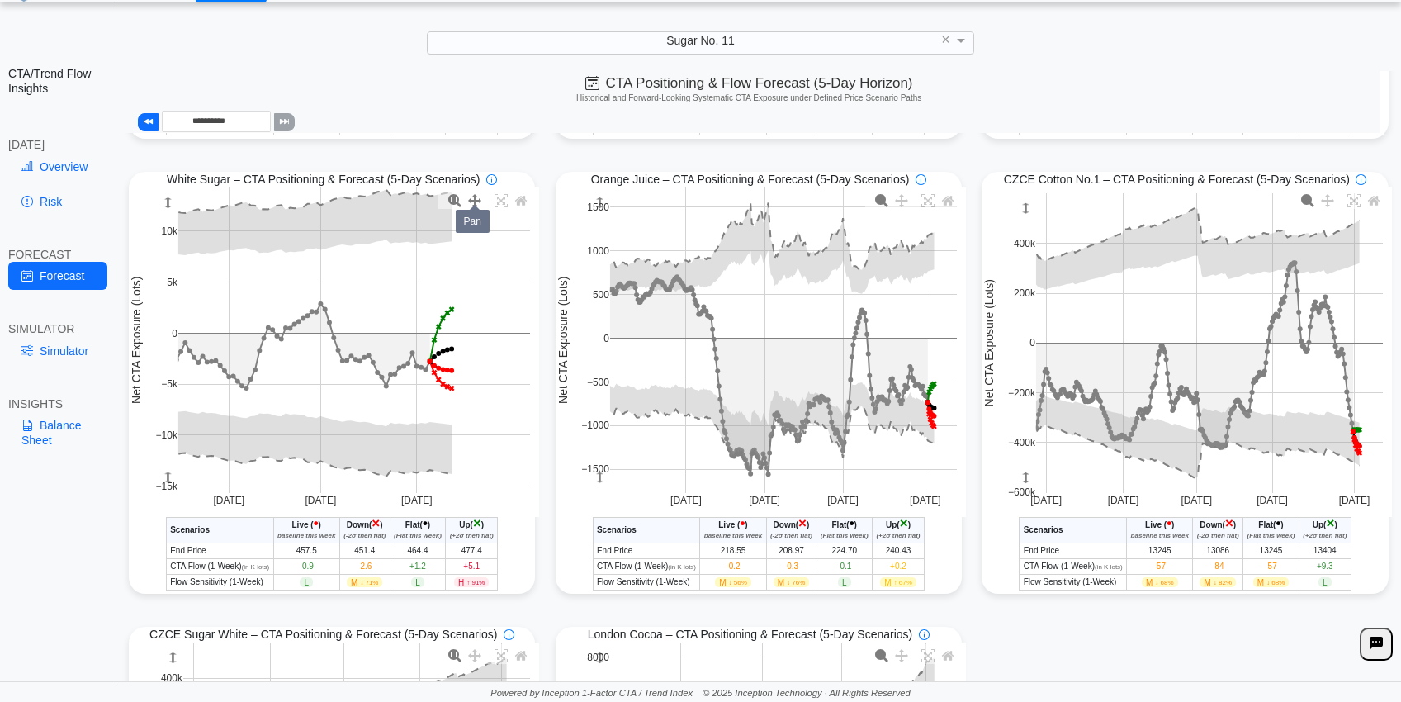
click at [471, 203] on icon at bounding box center [474, 200] width 13 height 13
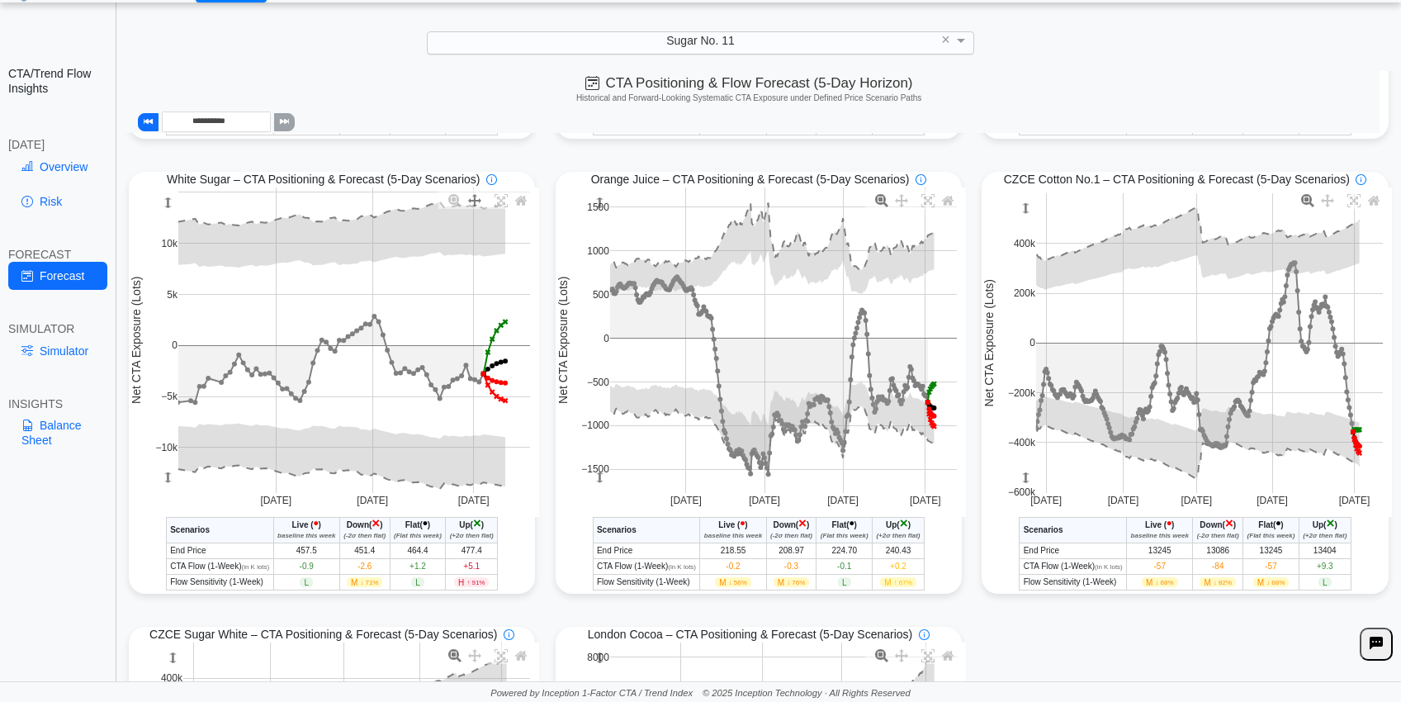
drag, startPoint x: 390, startPoint y: 255, endPoint x: 440, endPoint y: 267, distance: 51.7
click at [448, 205] on icon at bounding box center [454, 200] width 13 height 13
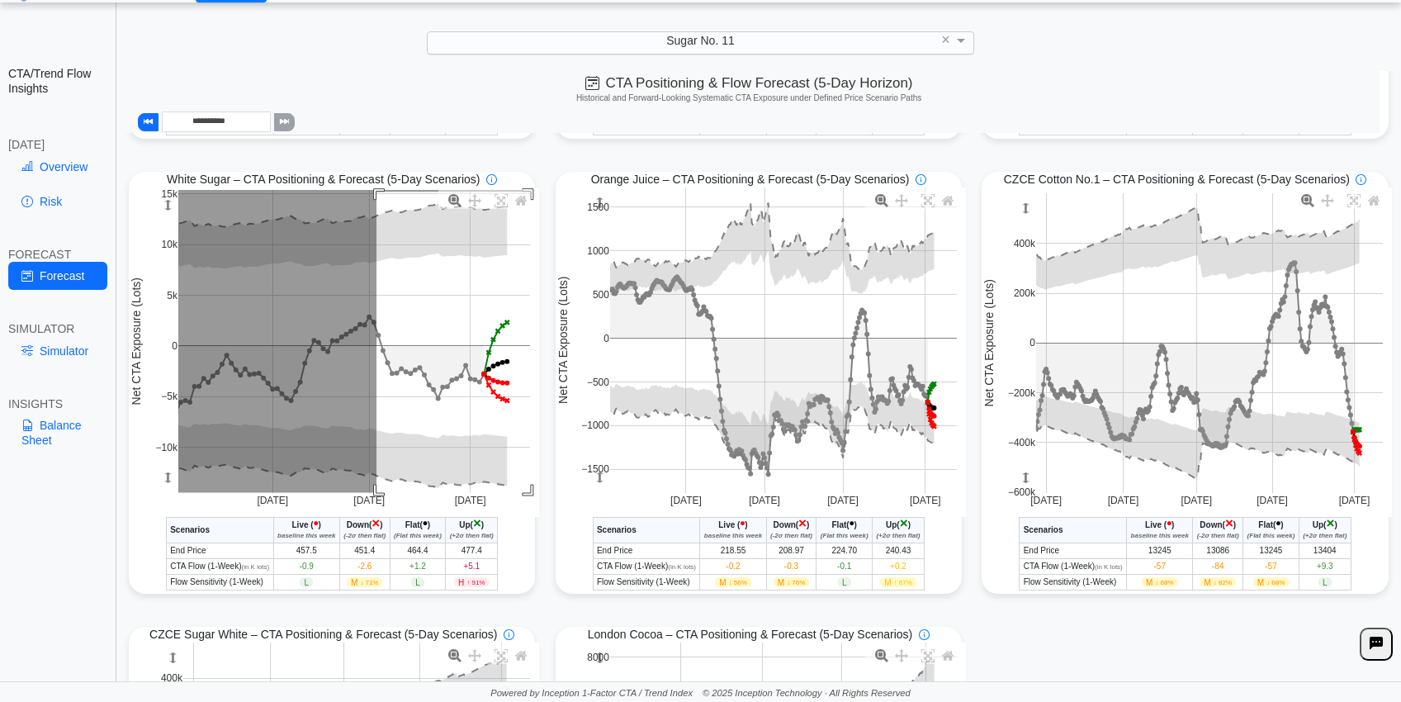
drag, startPoint x: 375, startPoint y: 195, endPoint x: 580, endPoint y: 546, distance: 406.3
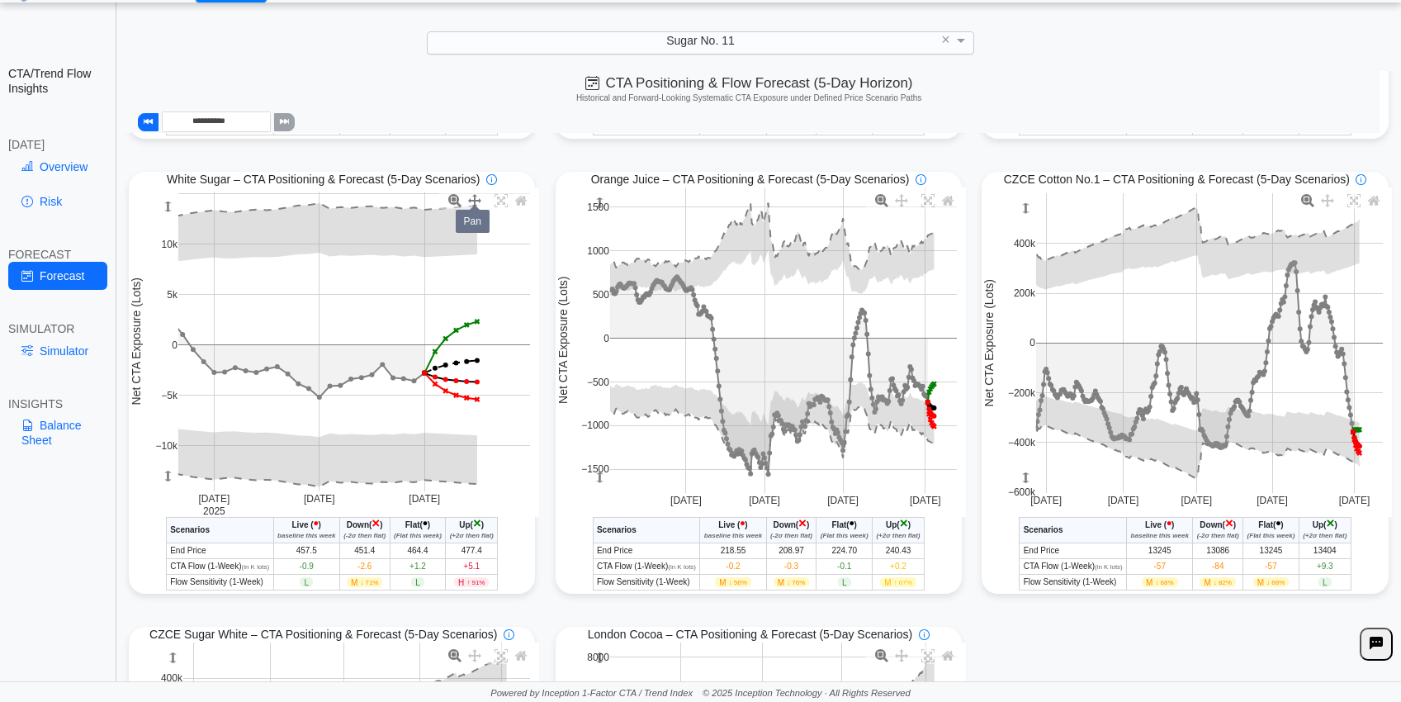
click at [471, 206] on icon at bounding box center [474, 200] width 13 height 13
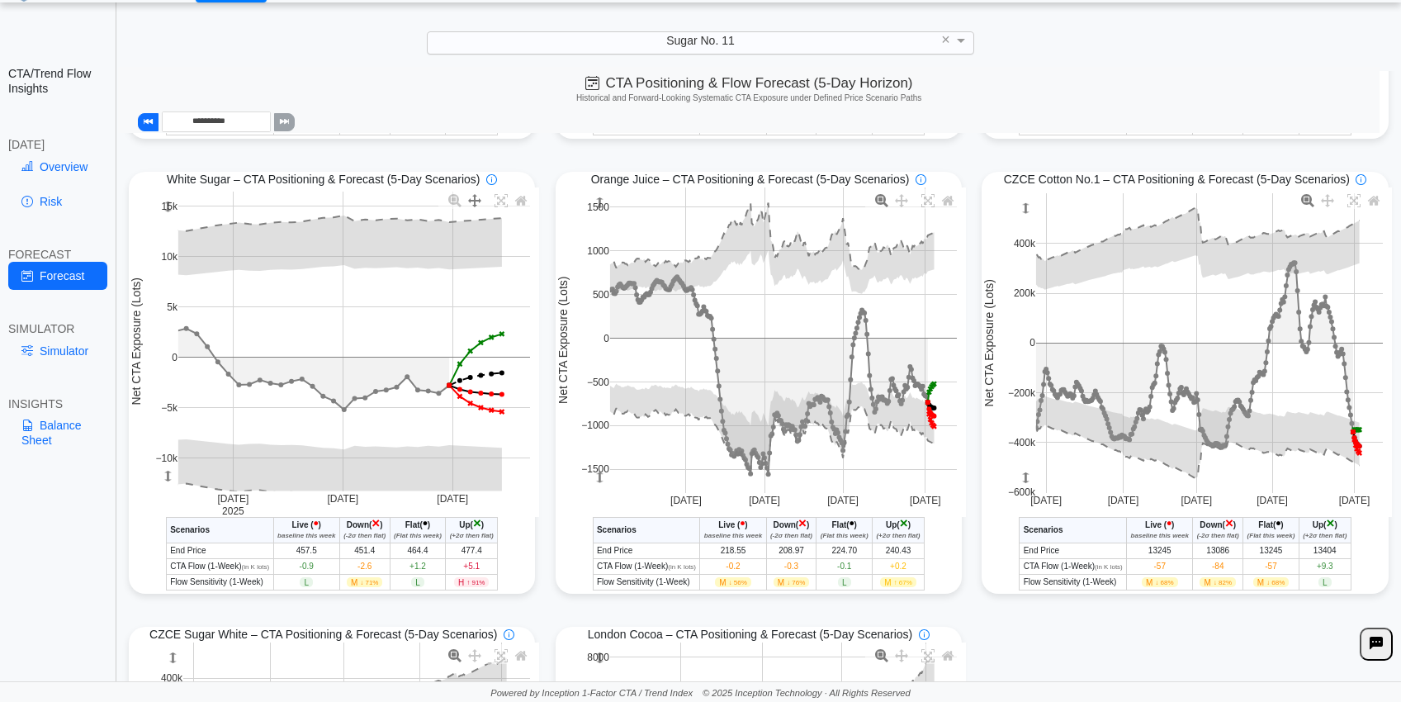
drag, startPoint x: 356, startPoint y: 258, endPoint x: 381, endPoint y: 271, distance: 27.7
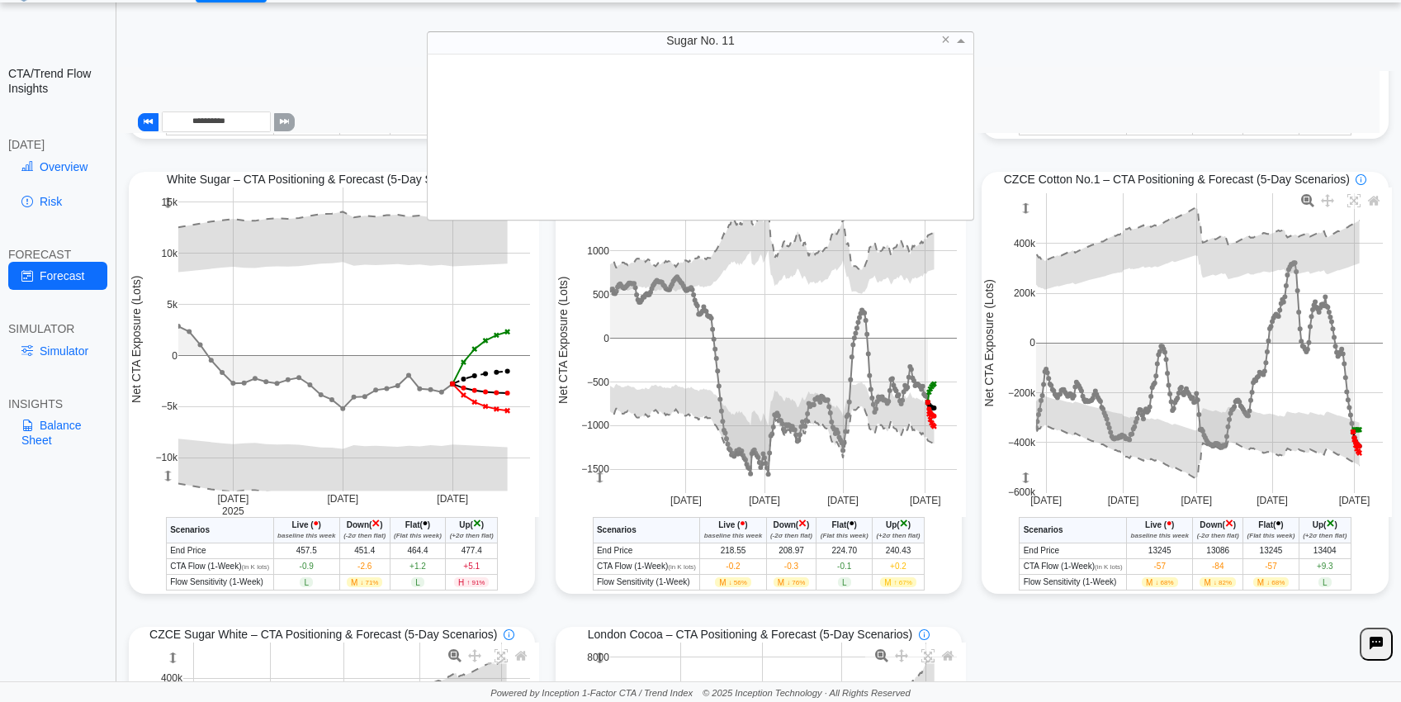
scroll to position [151, 532]
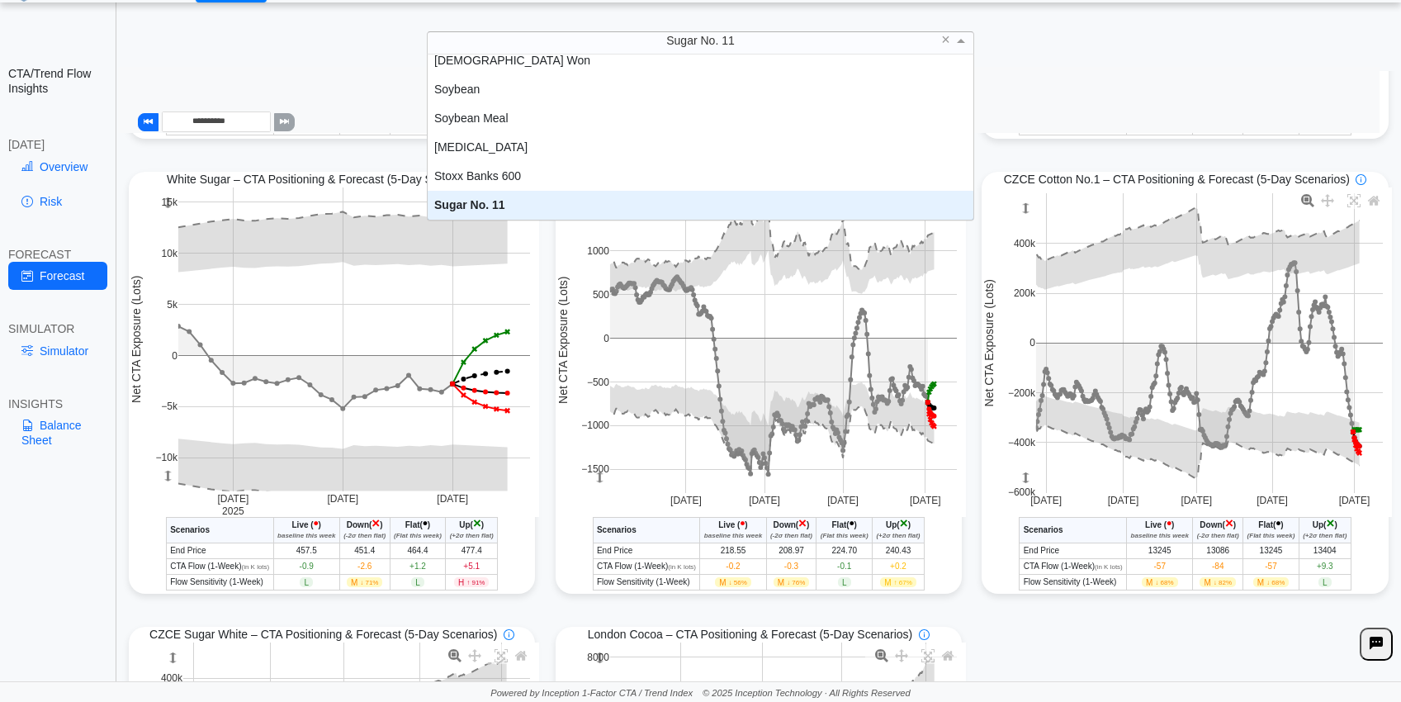
click at [771, 36] on div "Sugar No. 11" at bounding box center [701, 41] width 546 height 21
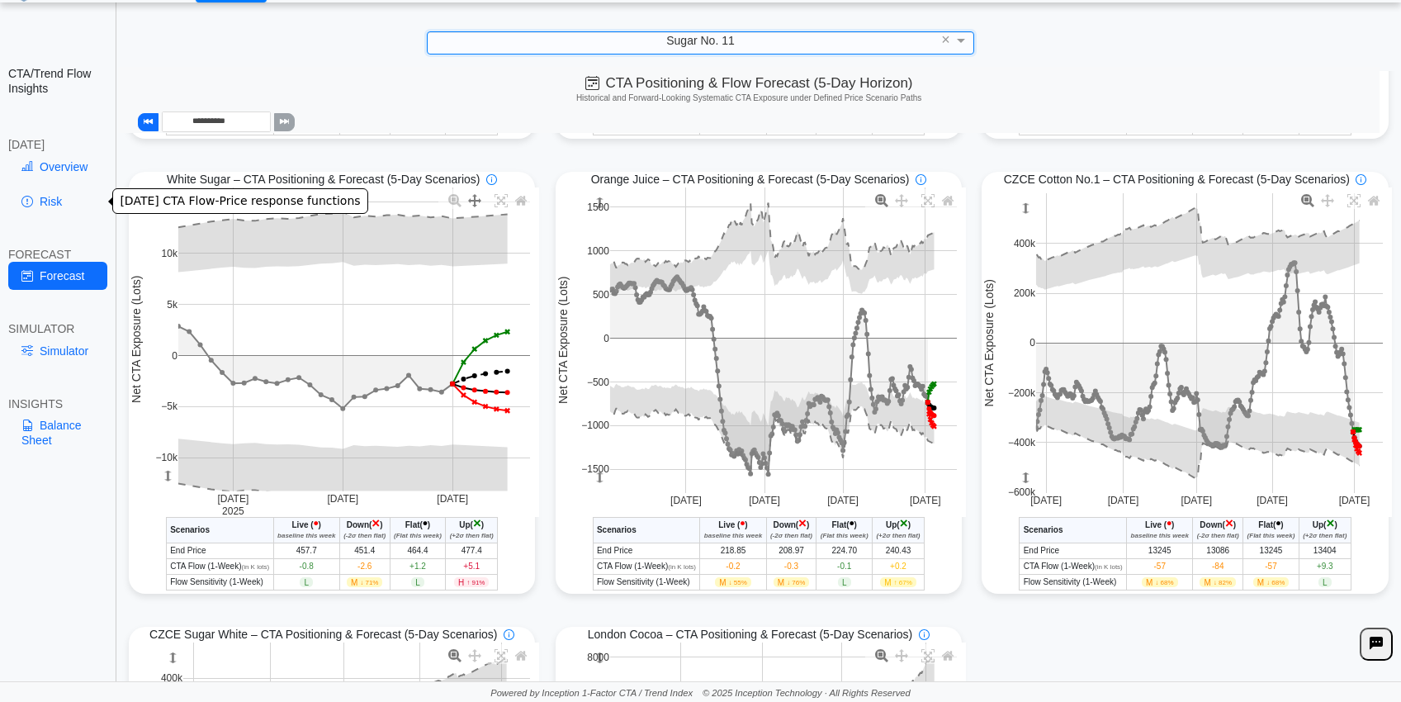
click at [53, 201] on link "Risk" at bounding box center [57, 201] width 99 height 28
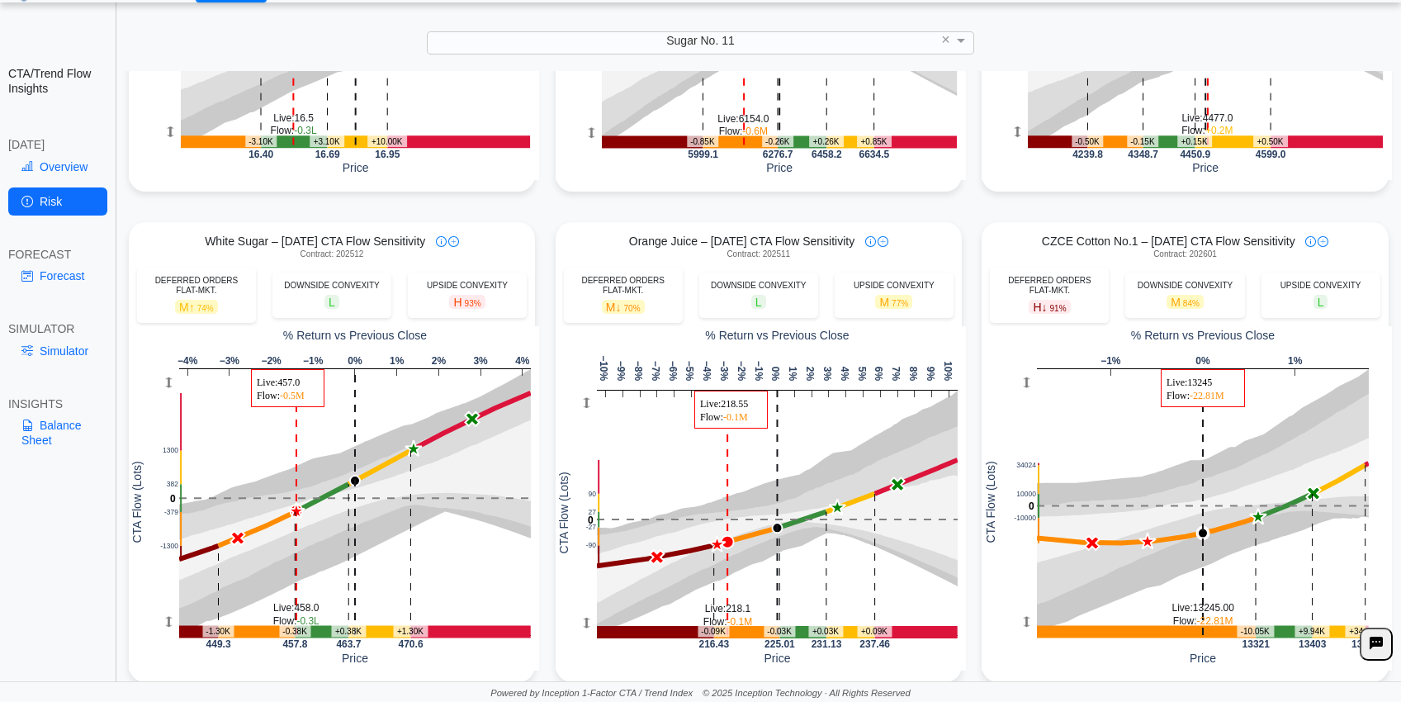
click at [225, 689] on div "Powered by Inception 1-Factor CTA / Trend Index © 2025 Inception Technology · A…" at bounding box center [700, 691] width 1401 height 21
